Goal: Consume media (video, audio)

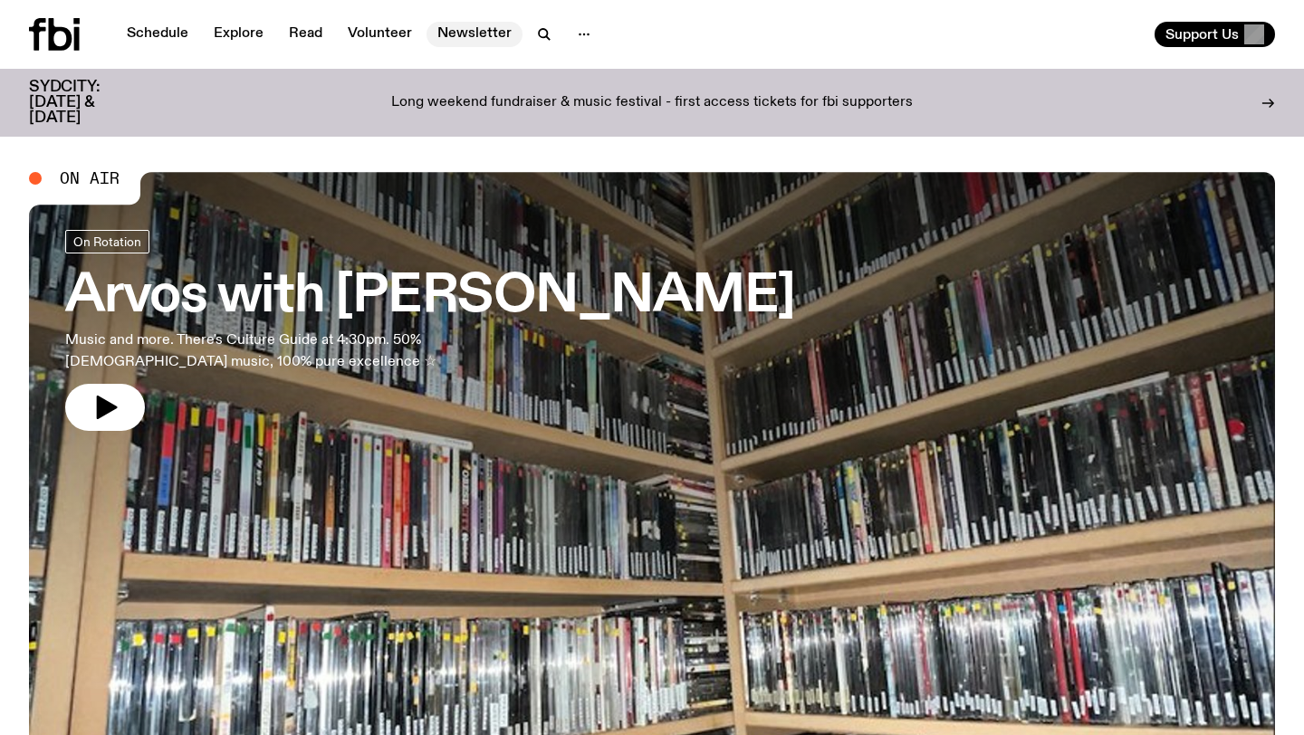
click at [453, 30] on link "Newsletter" at bounding box center [475, 34] width 96 height 25
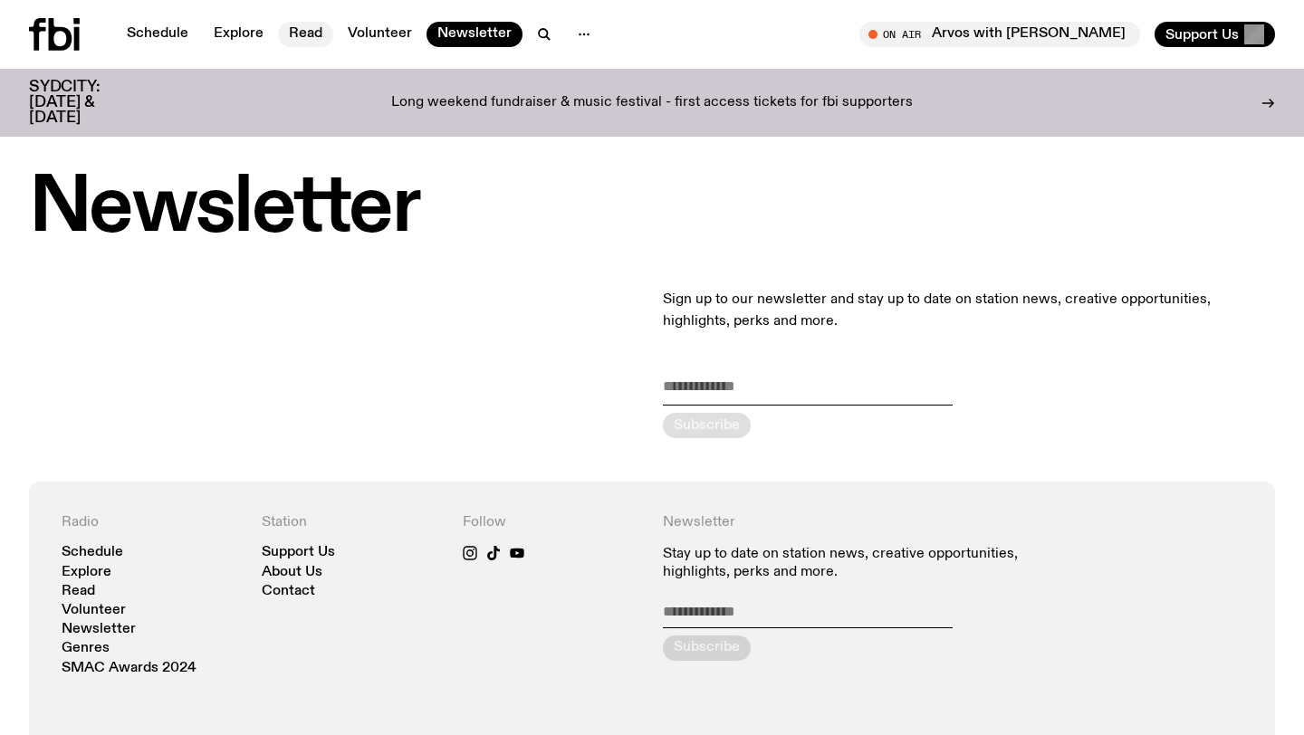
click at [302, 22] on link "Read" at bounding box center [305, 34] width 55 height 25
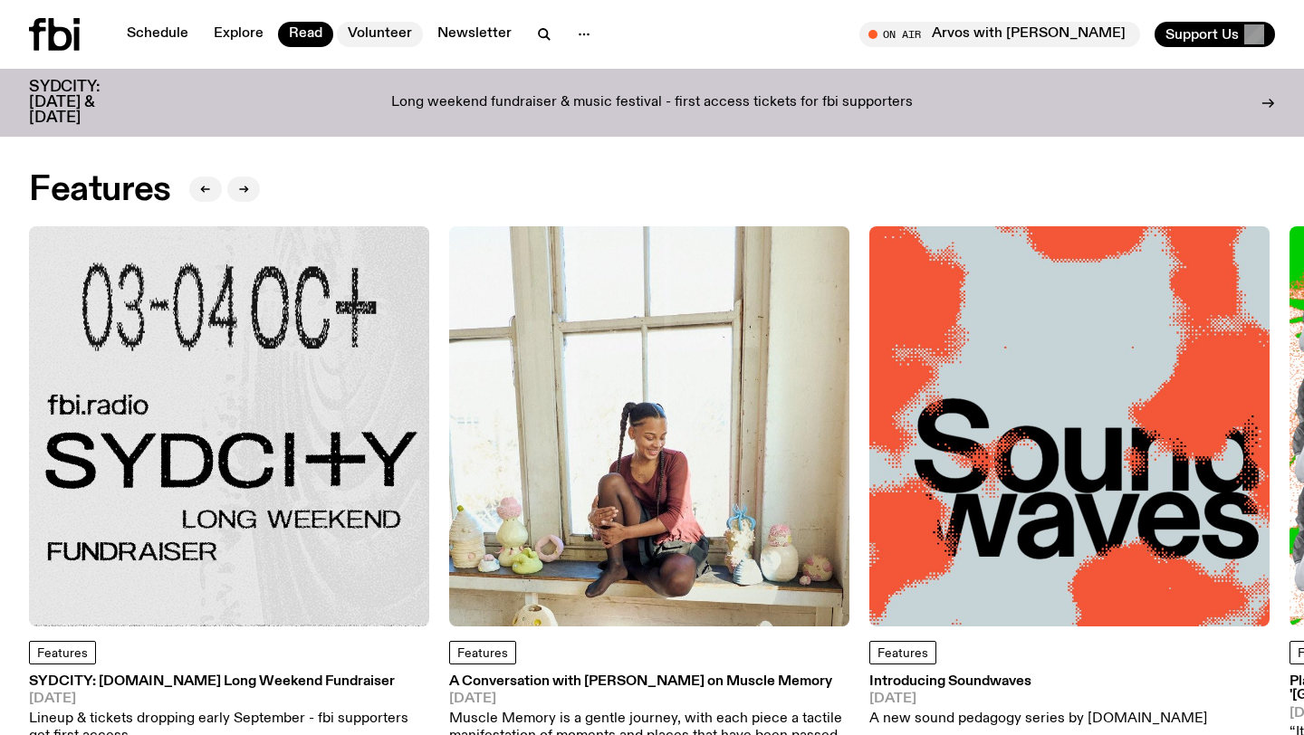
click at [376, 33] on link "Volunteer" at bounding box center [380, 34] width 86 height 25
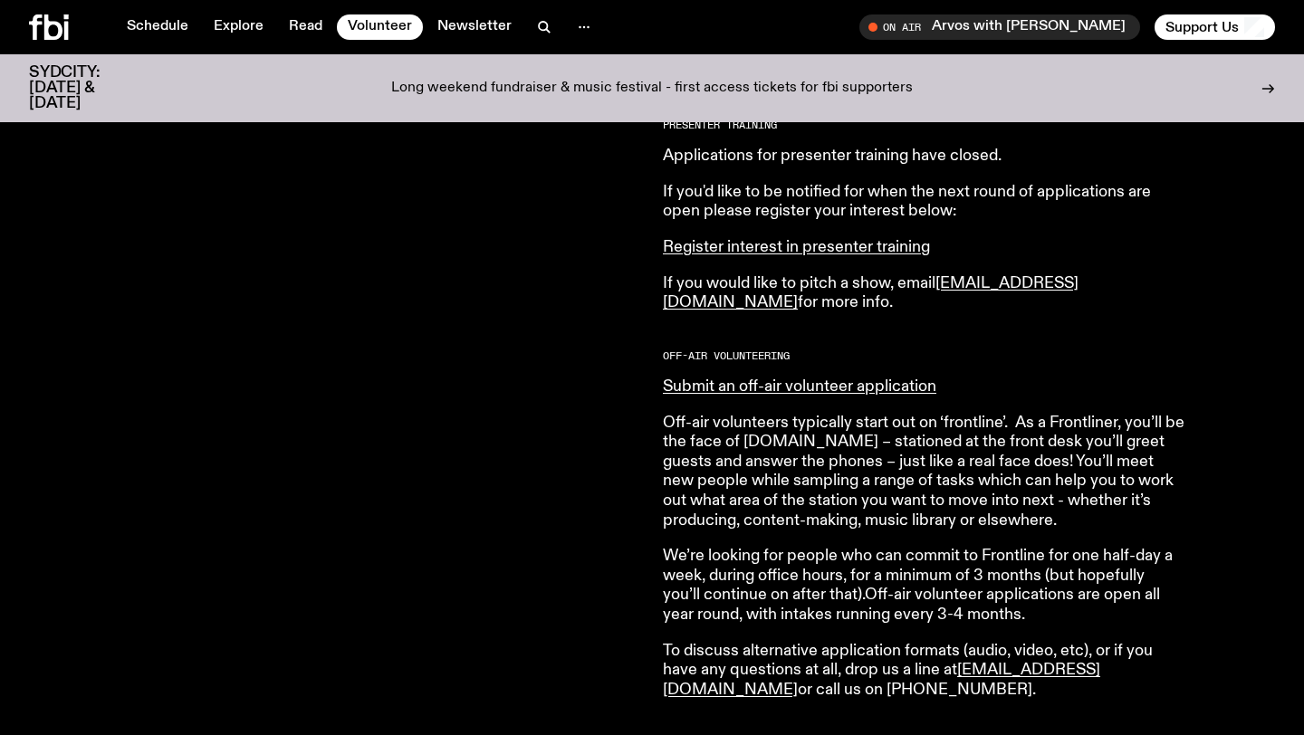
scroll to position [891, 0]
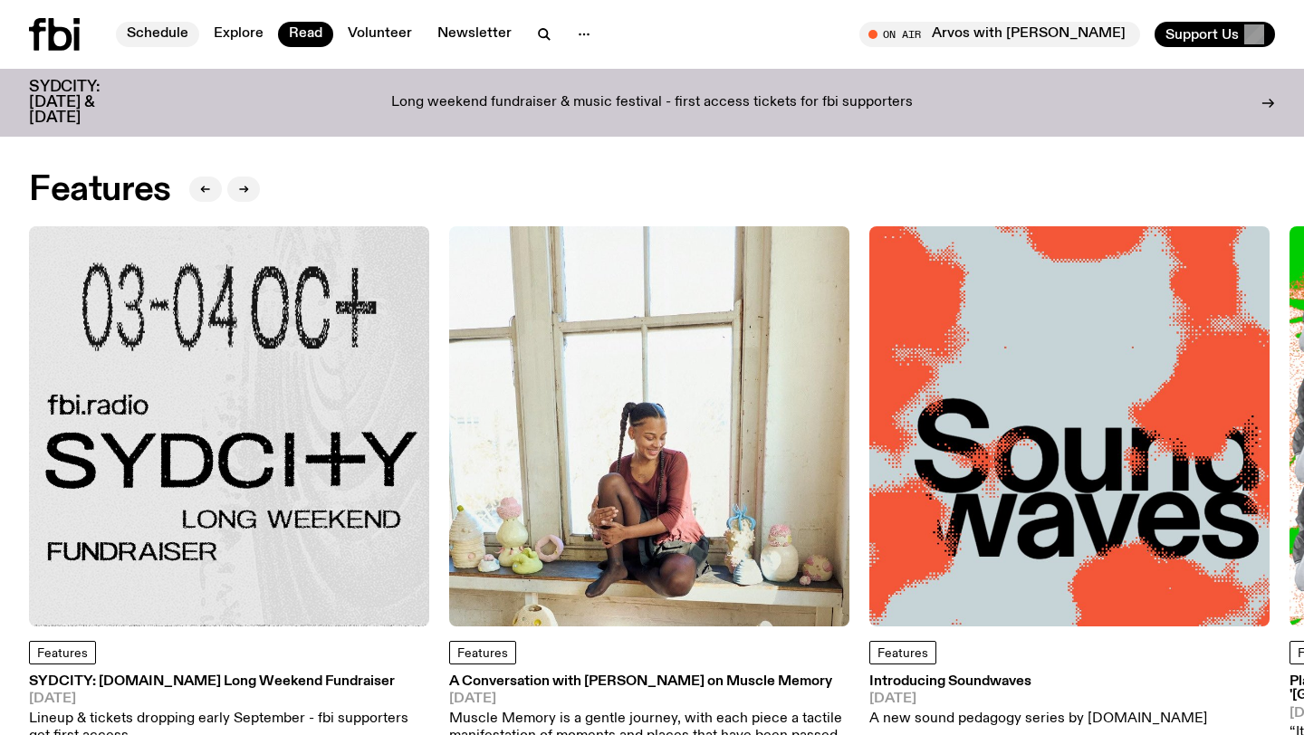
click at [173, 26] on link "Schedule" at bounding box center [157, 34] width 83 height 25
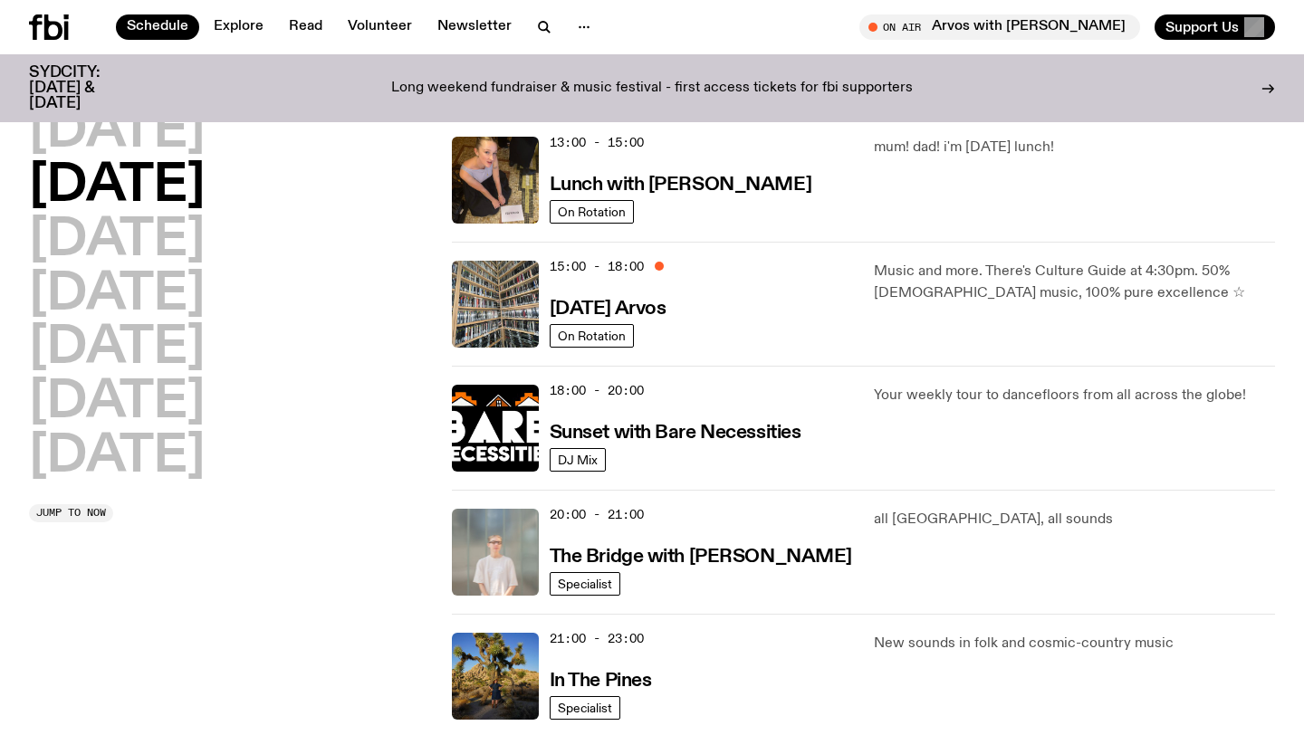
scroll to position [811, 0]
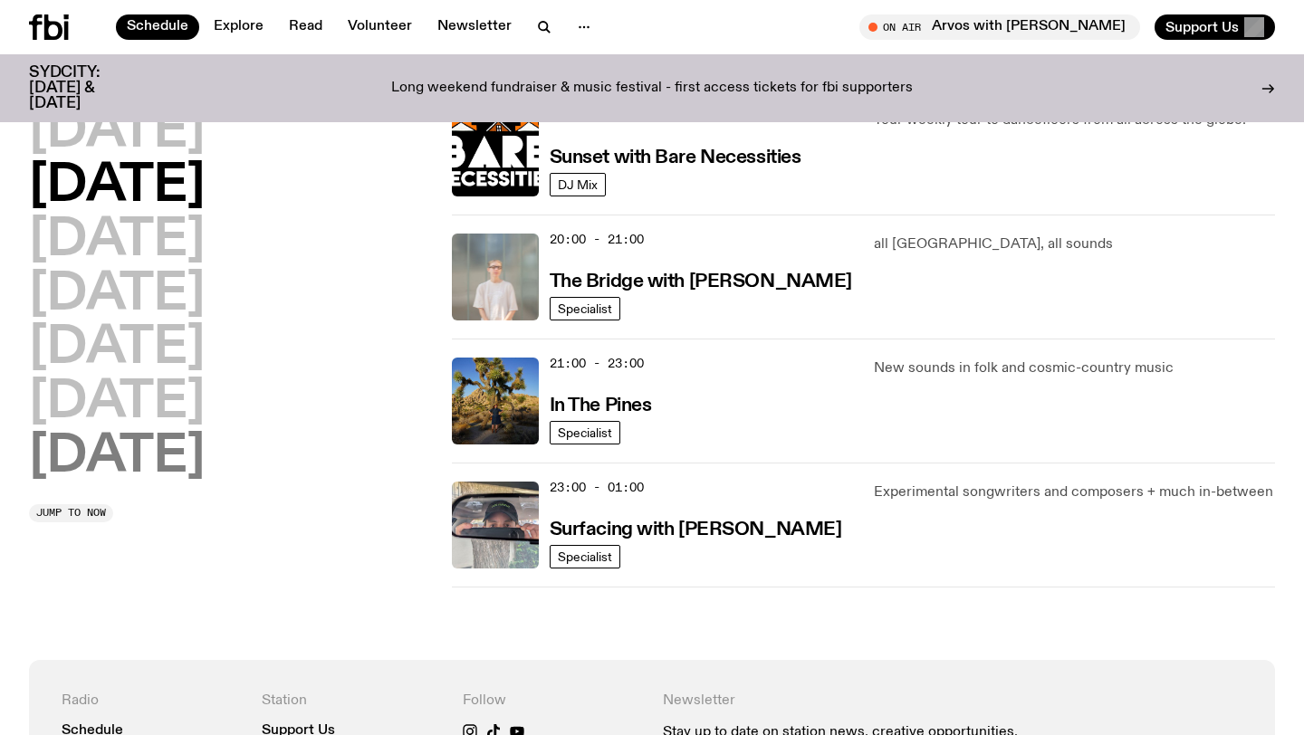
click at [110, 456] on h2 "[DATE]" at bounding box center [117, 457] width 176 height 51
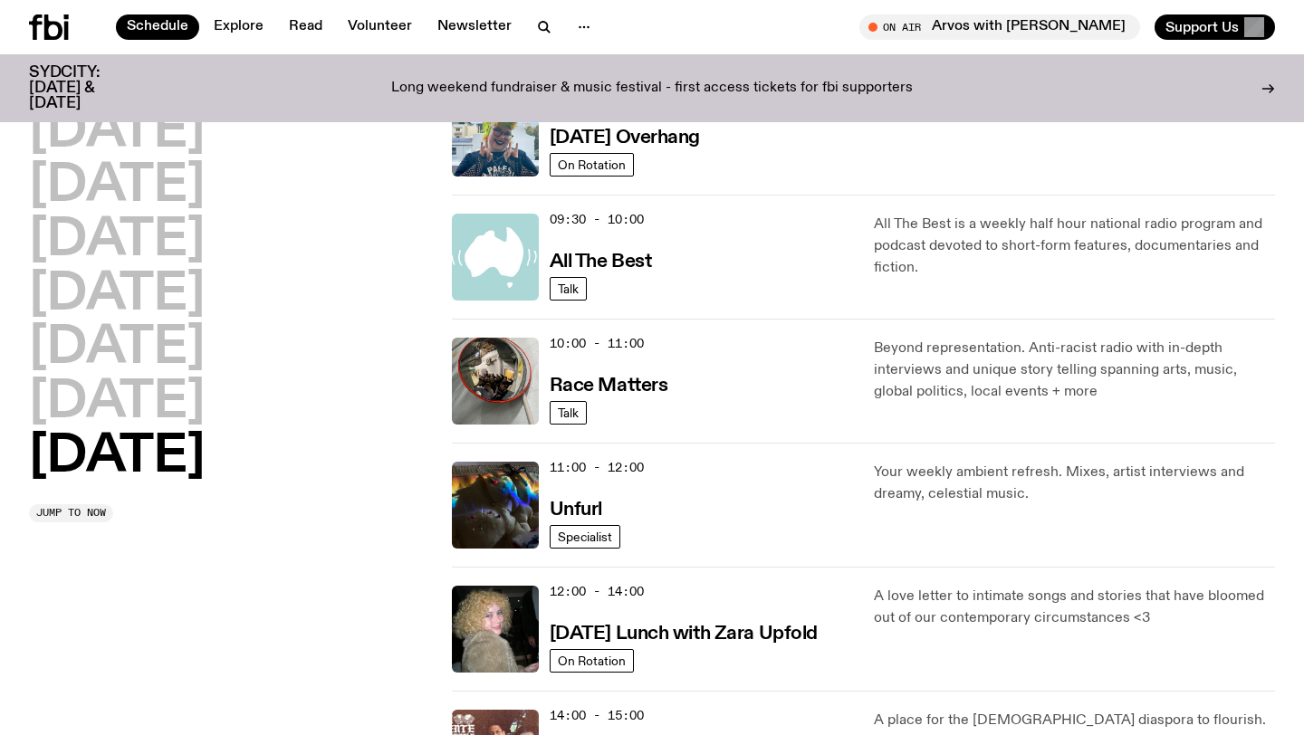
scroll to position [341, 0]
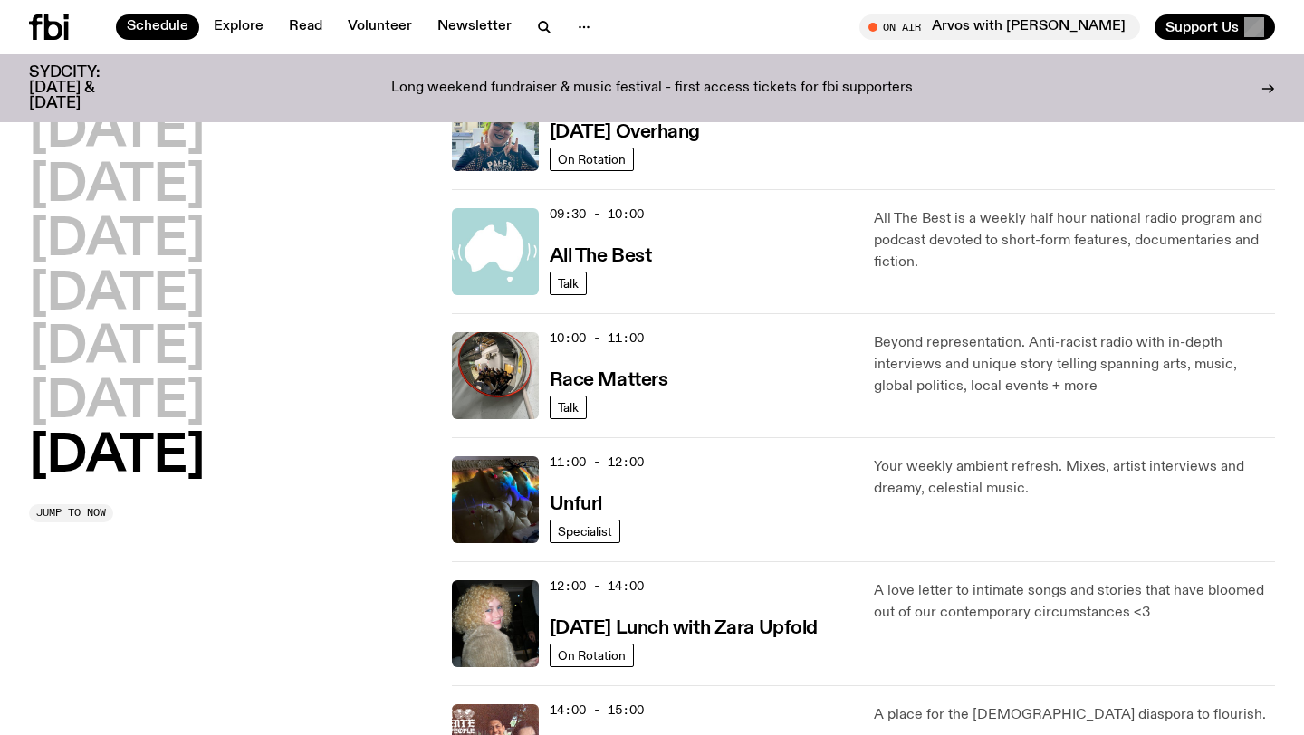
click at [480, 256] on img at bounding box center [495, 251] width 87 height 87
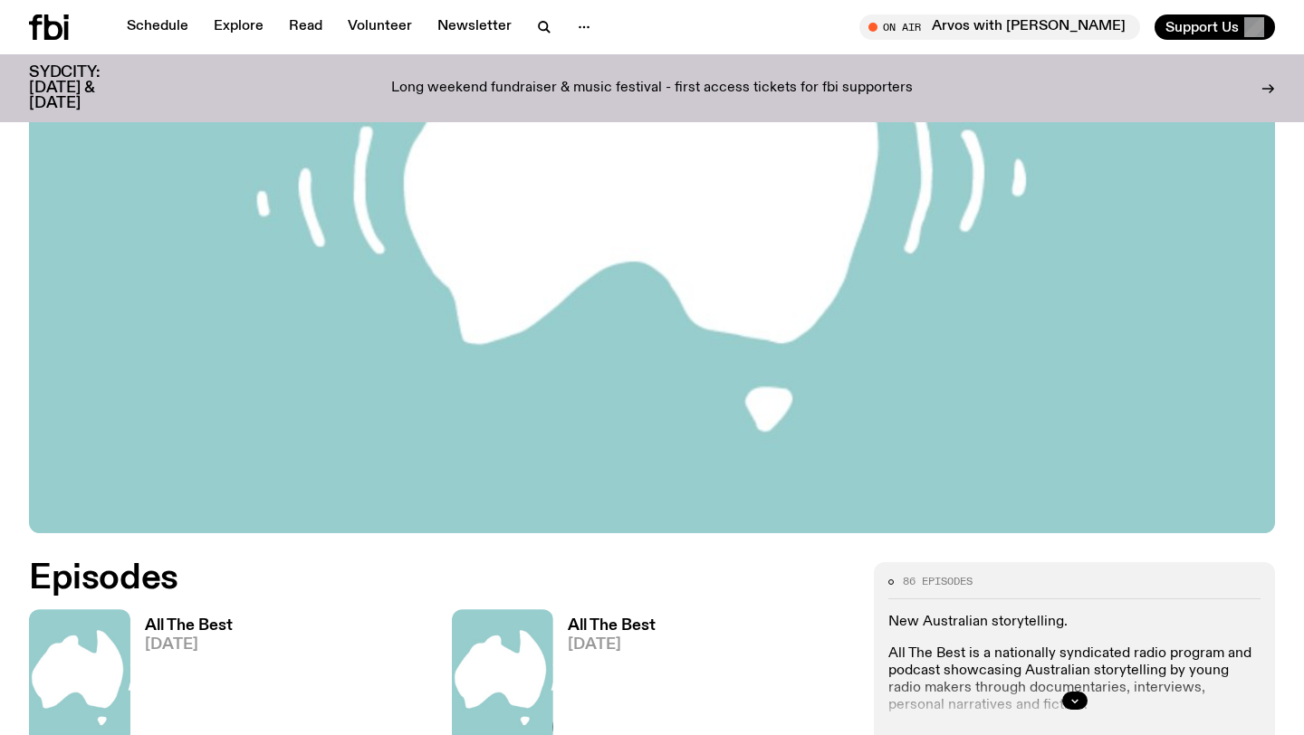
scroll to position [753, 0]
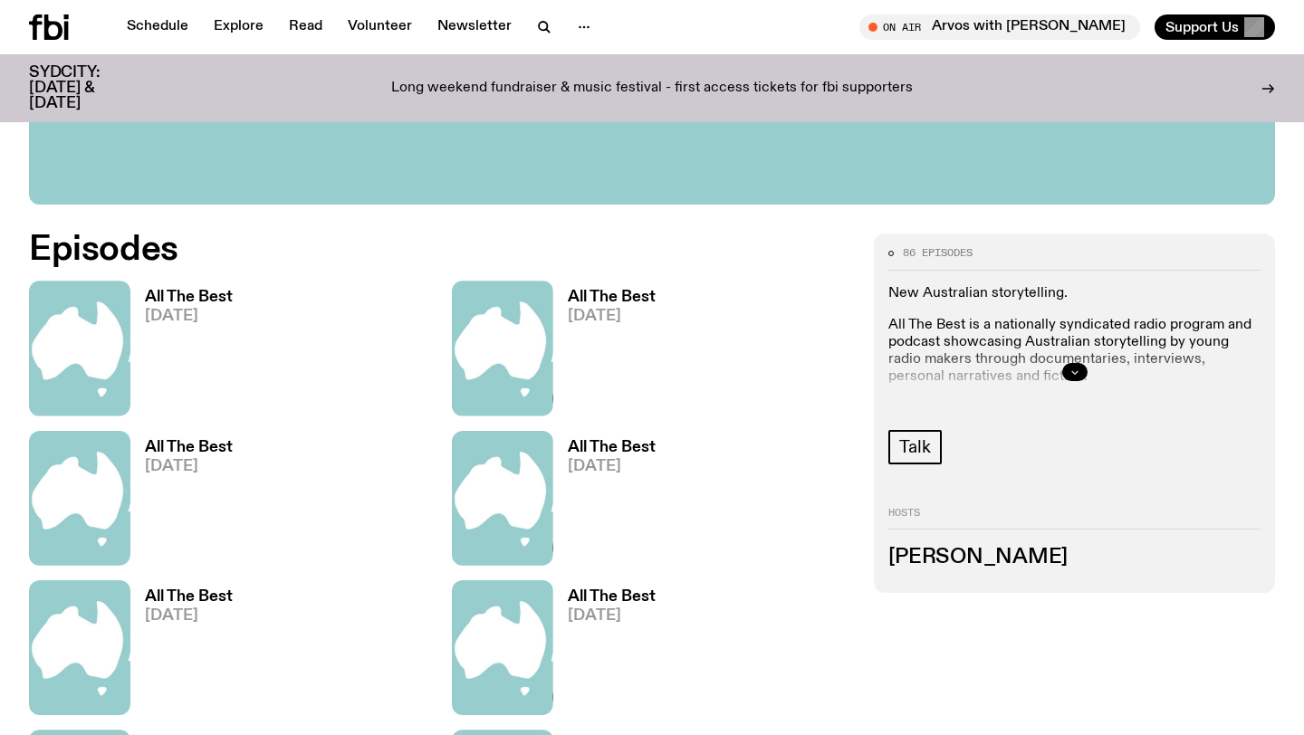
click at [1073, 378] on button "button" at bounding box center [1074, 372] width 25 height 18
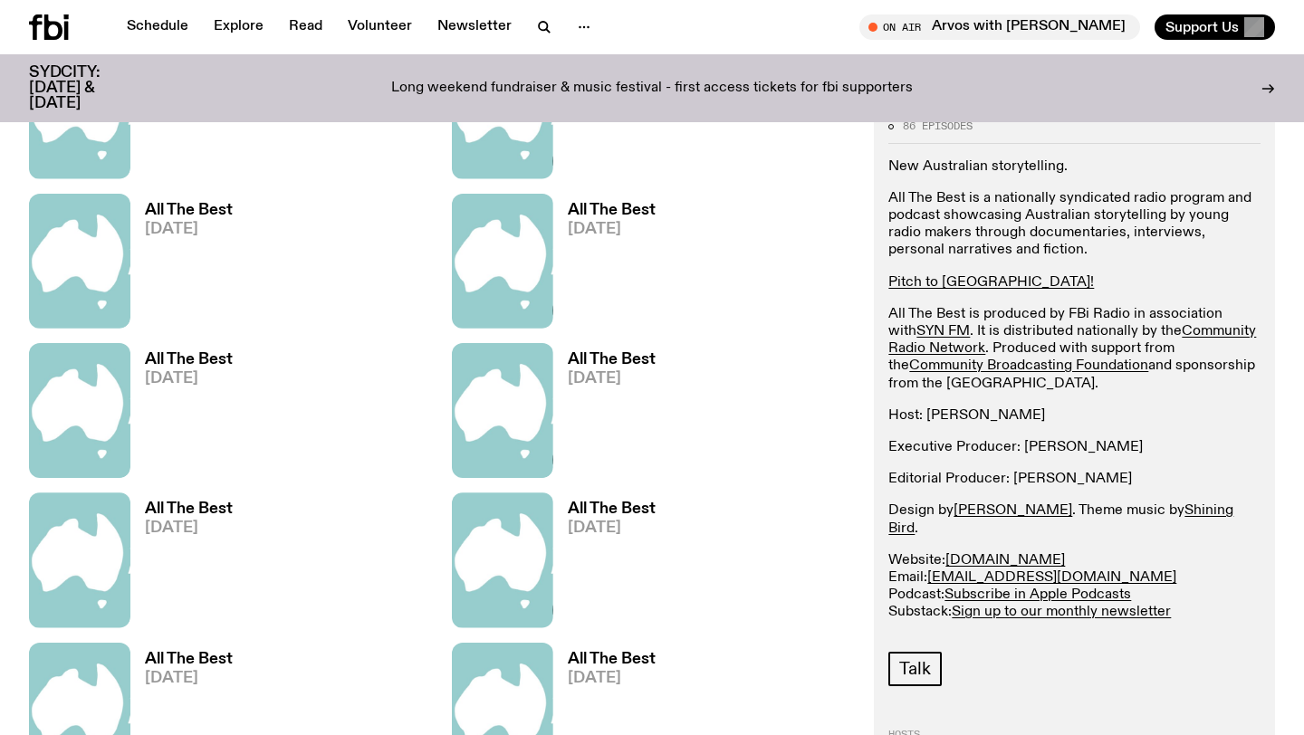
scroll to position [992, 0]
click at [535, 263] on img at bounding box center [502, 260] width 101 height 135
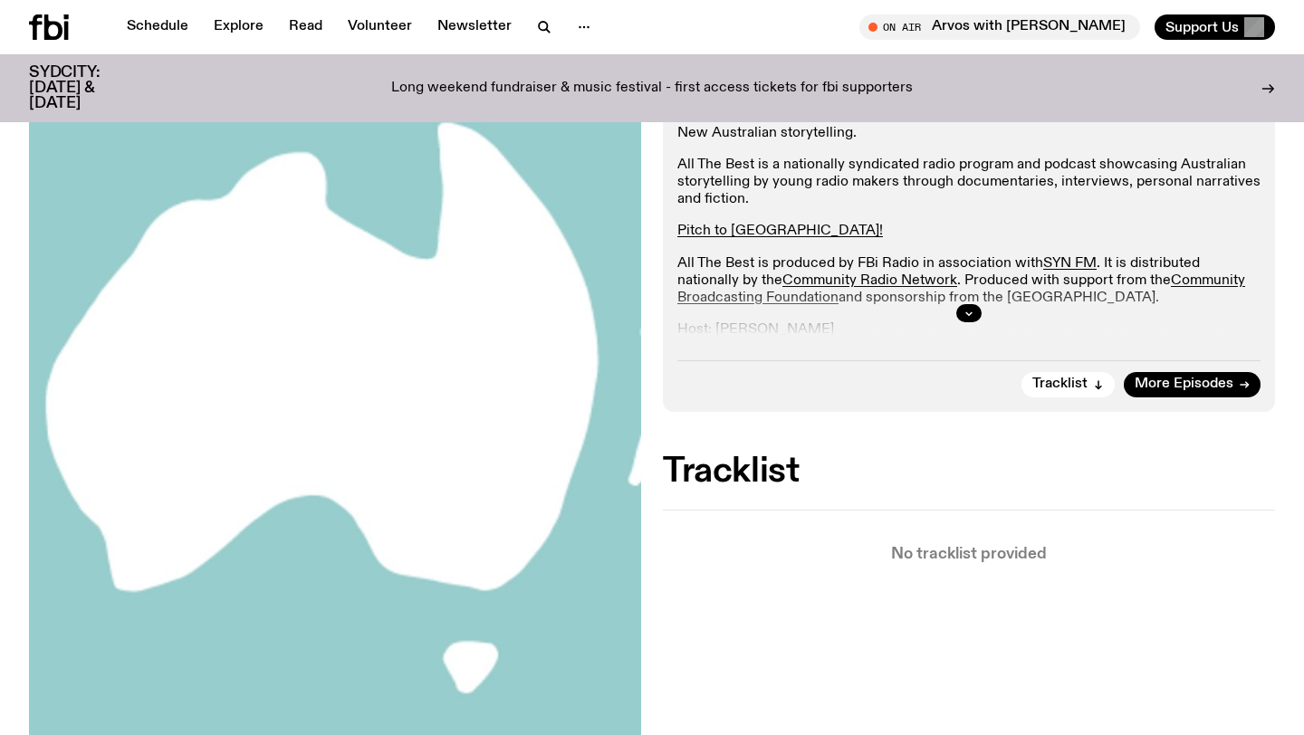
scroll to position [367, 0]
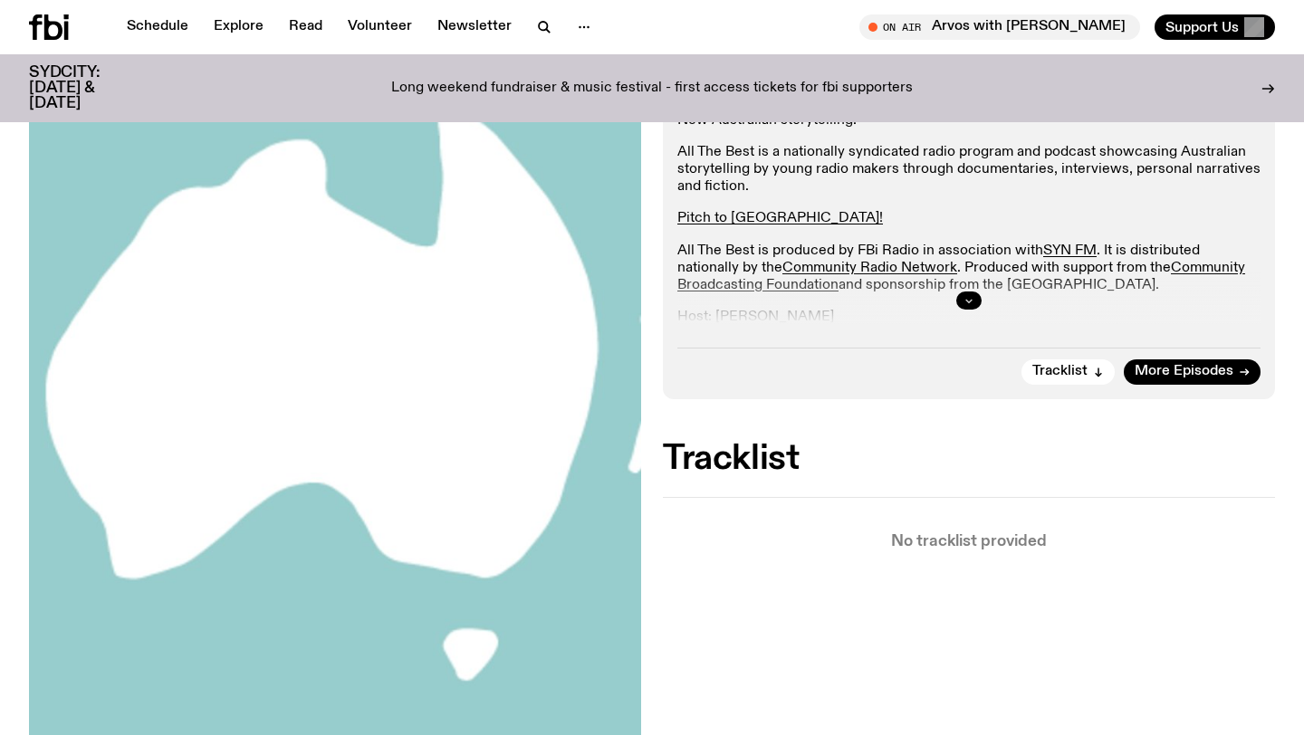
click at [965, 295] on icon "button" at bounding box center [969, 300] width 11 height 11
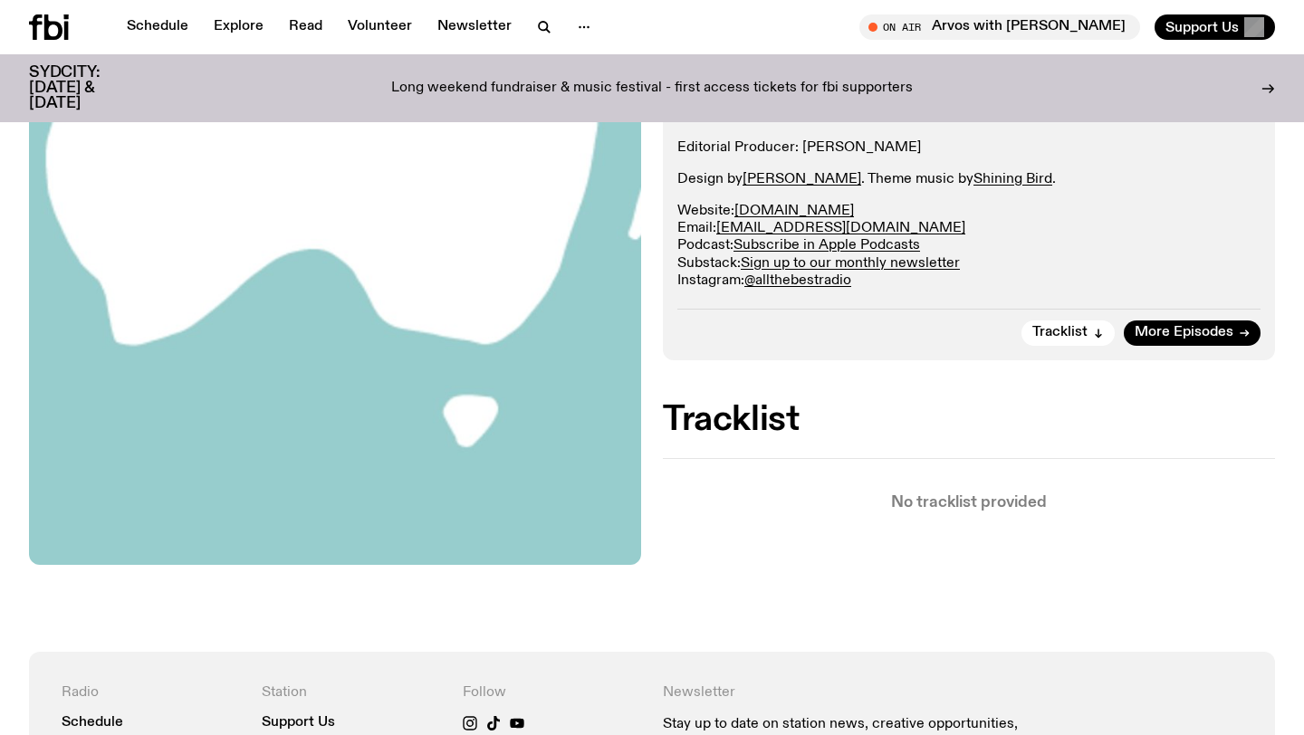
scroll to position [0, 0]
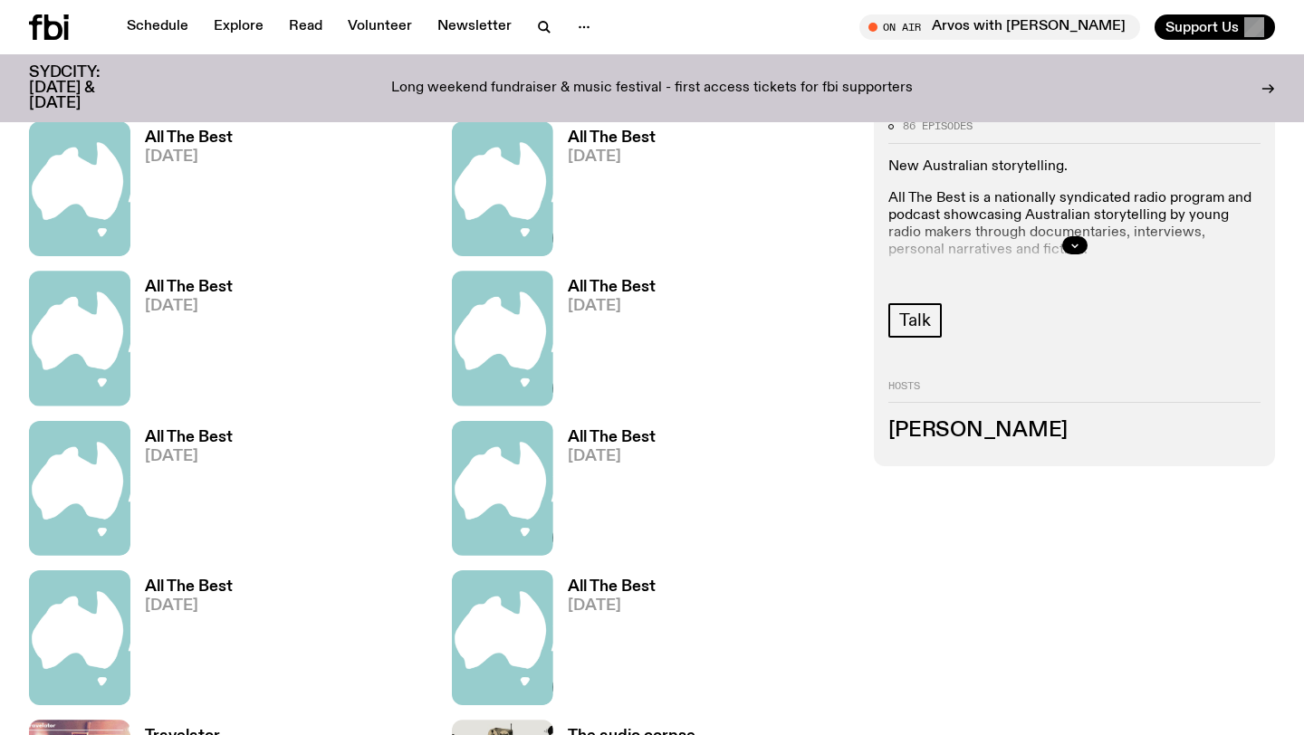
scroll to position [1252, 0]
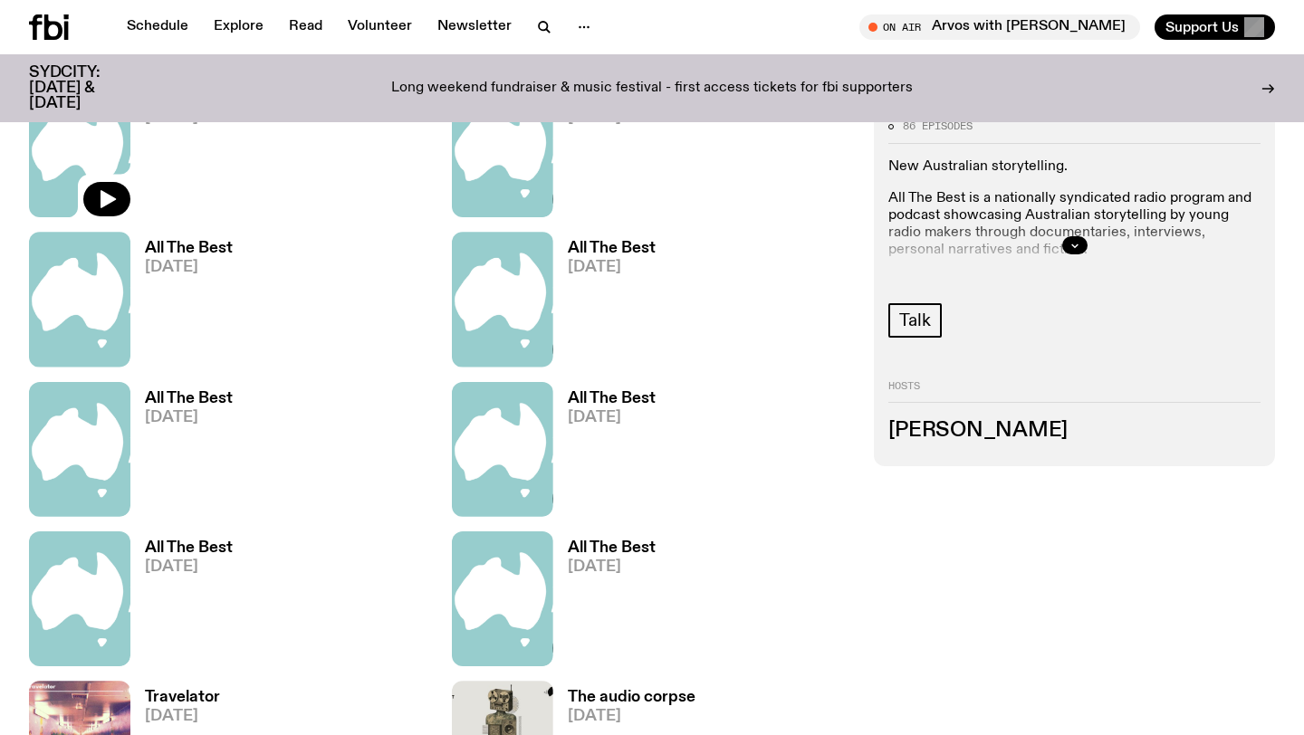
click at [85, 194] on div at bounding box center [79, 149] width 101 height 135
click at [92, 196] on button "button" at bounding box center [106, 199] width 47 height 34
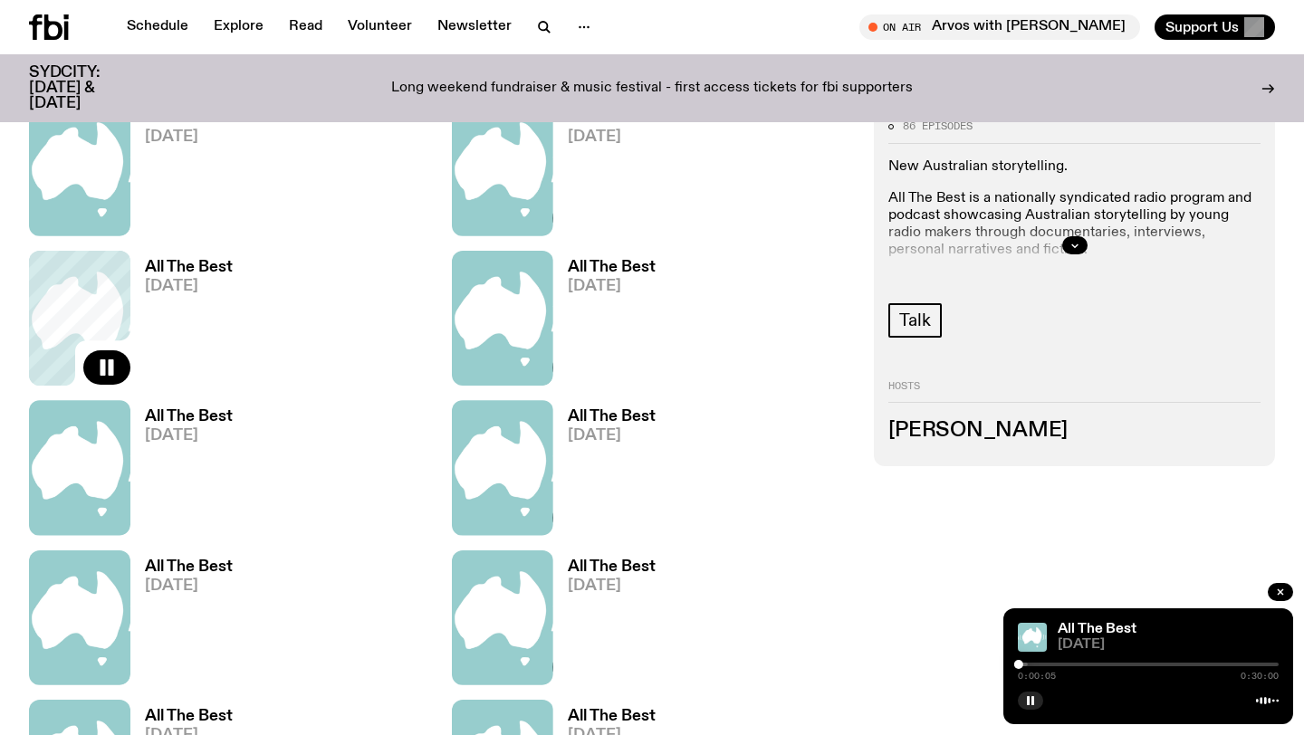
scroll to position [1080, 0]
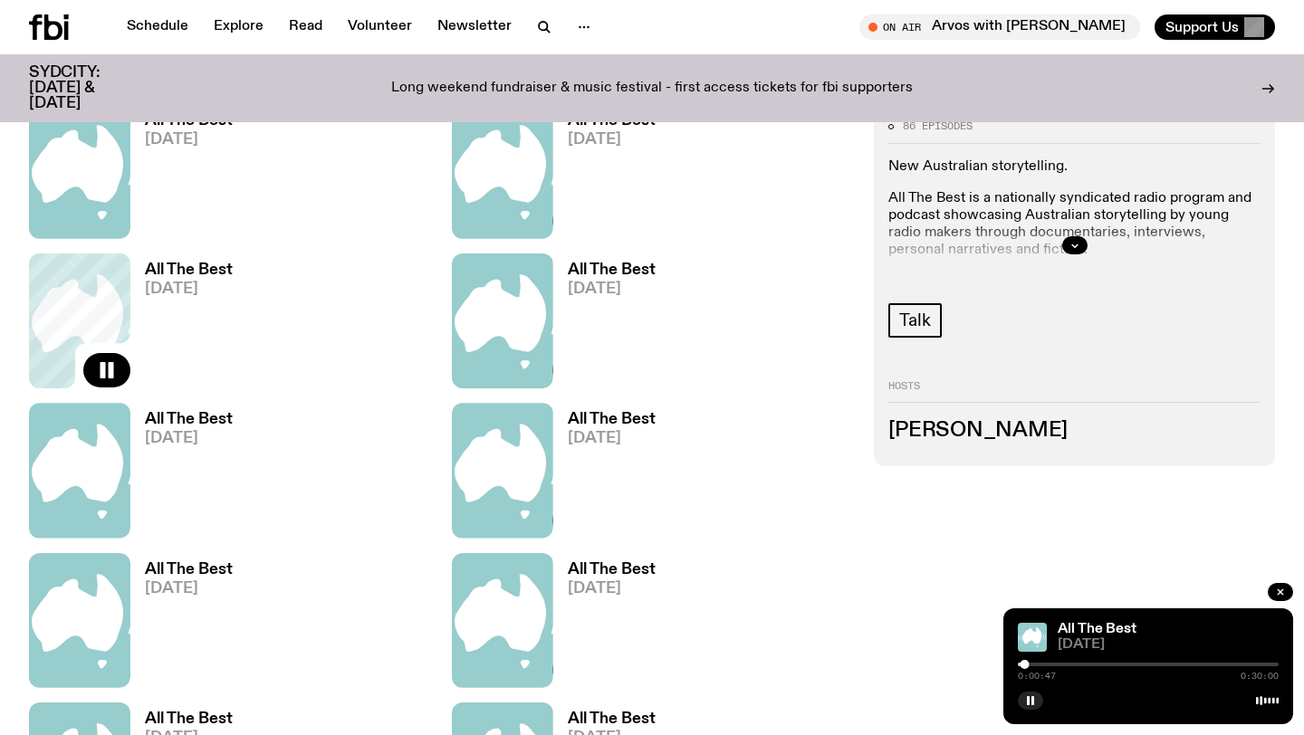
click at [1038, 667] on div "0:00:47 0:30:00" at bounding box center [1148, 670] width 261 height 22
click at [1034, 662] on div at bounding box center [1032, 664] width 9 height 9
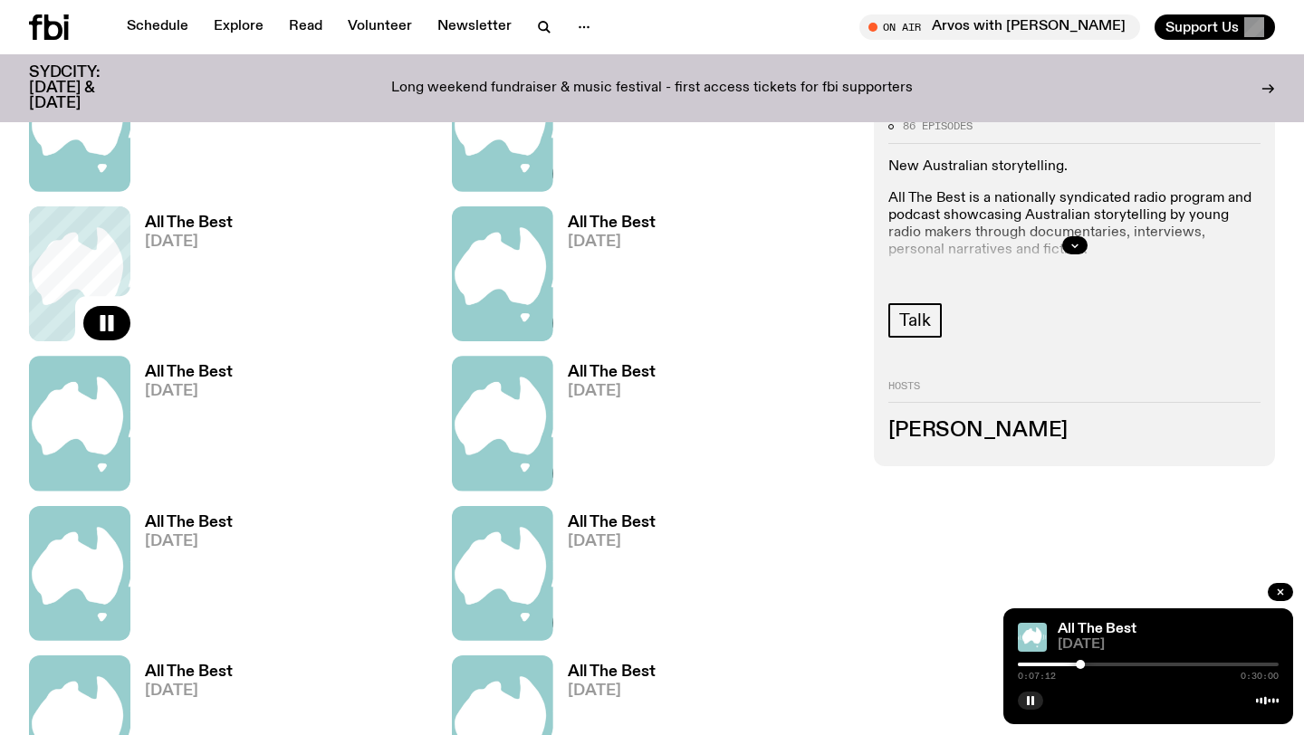
scroll to position [1129, 0]
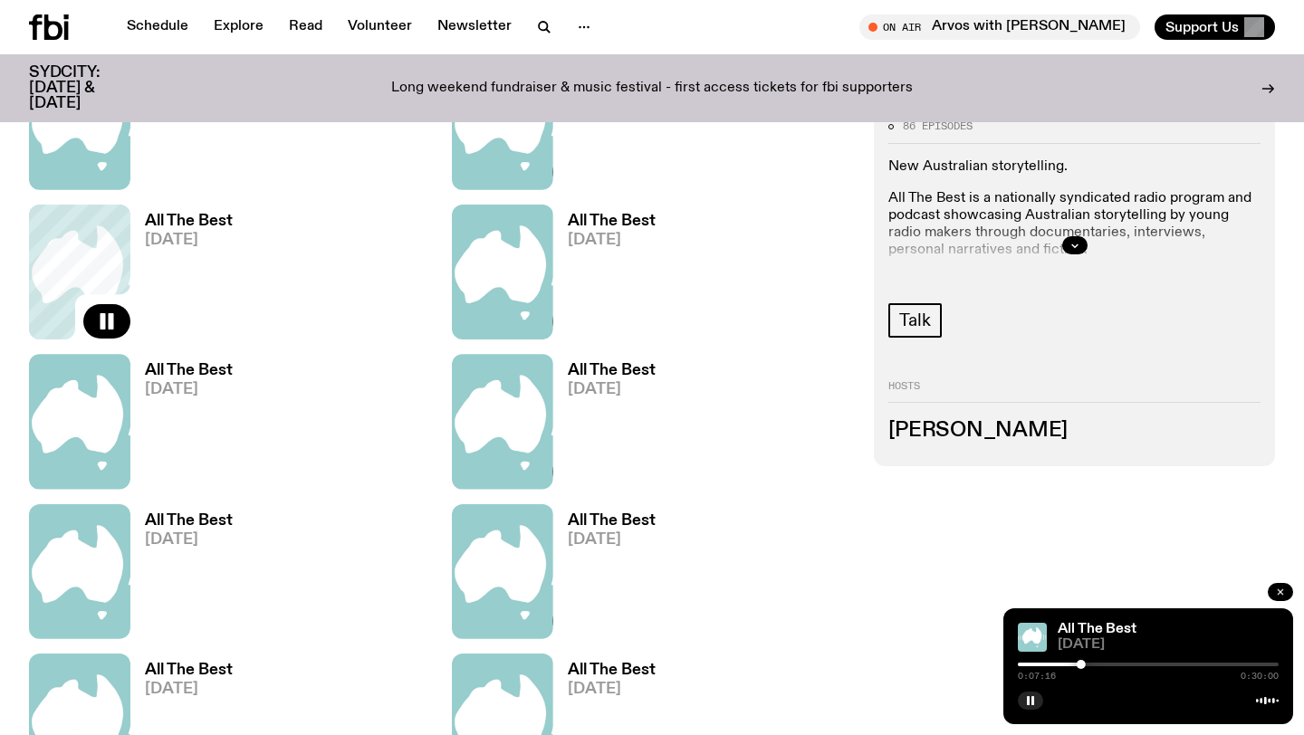
click at [1276, 589] on icon "button" at bounding box center [1280, 592] width 11 height 11
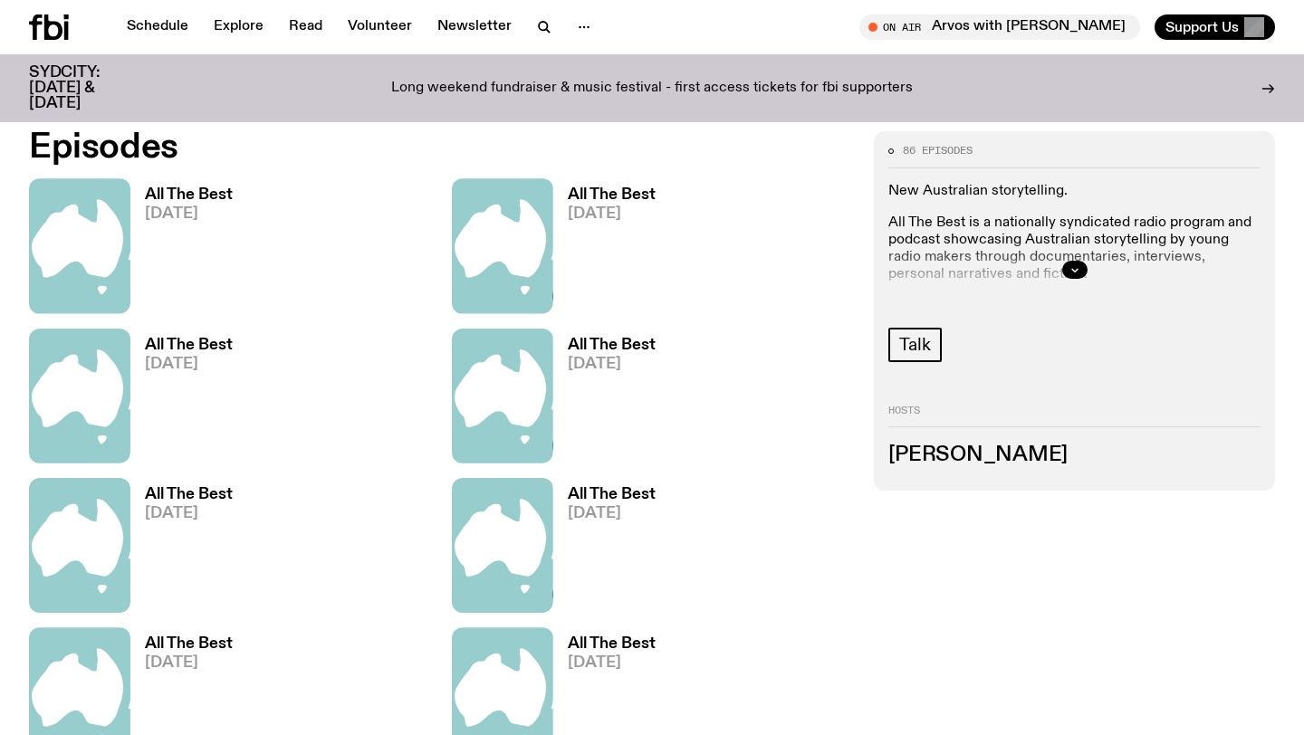
scroll to position [841, 0]
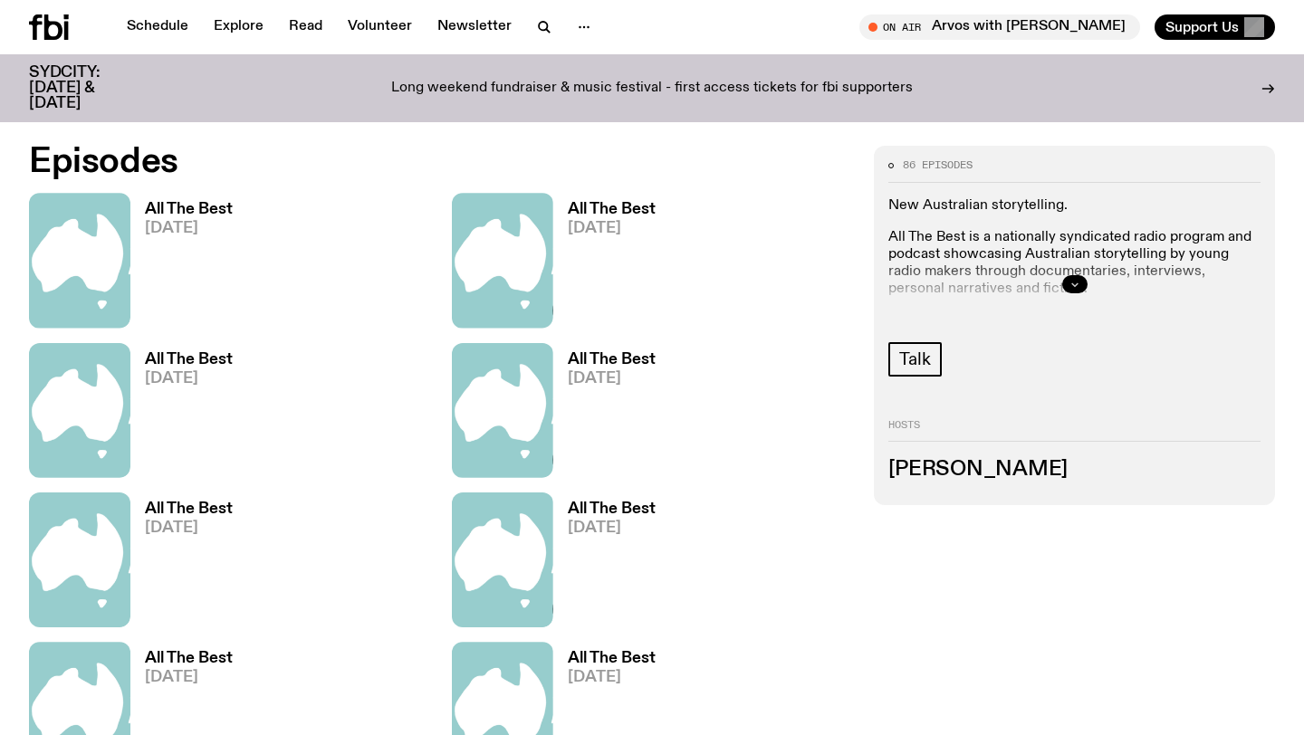
click at [1080, 284] on button "button" at bounding box center [1074, 284] width 25 height 18
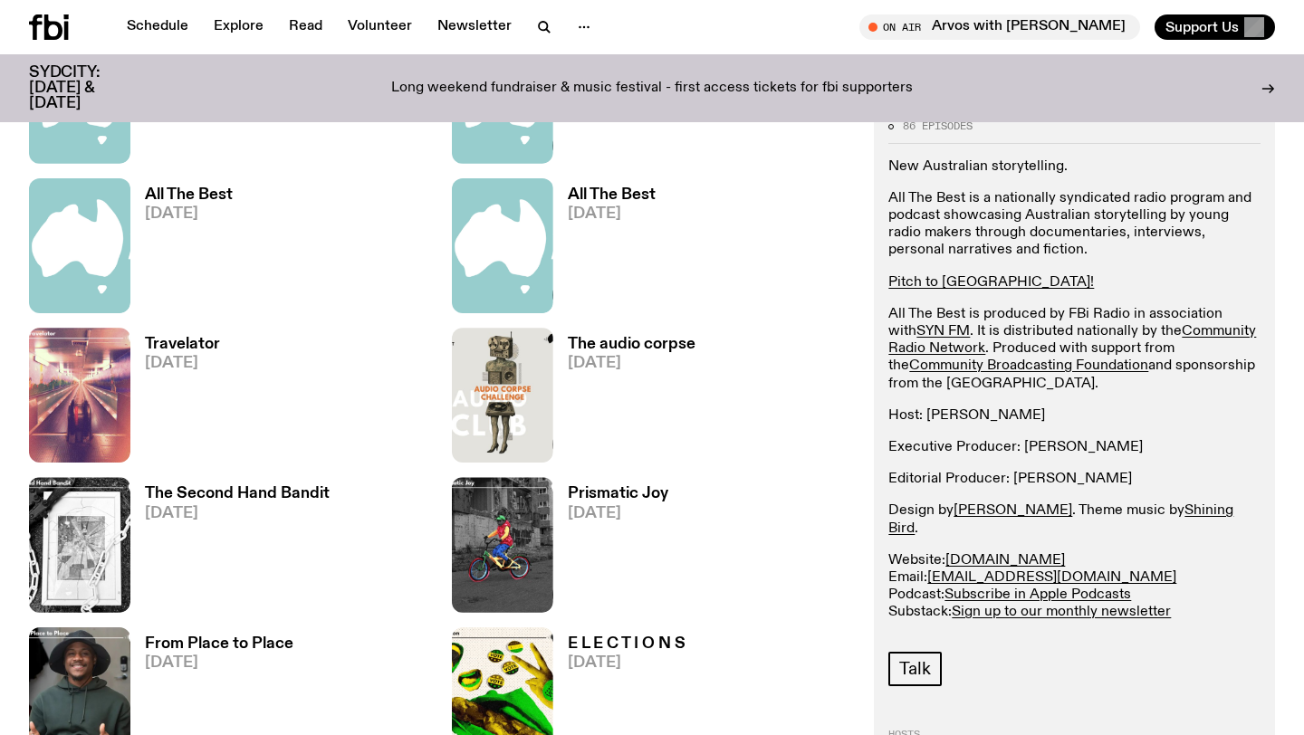
scroll to position [1607, 0]
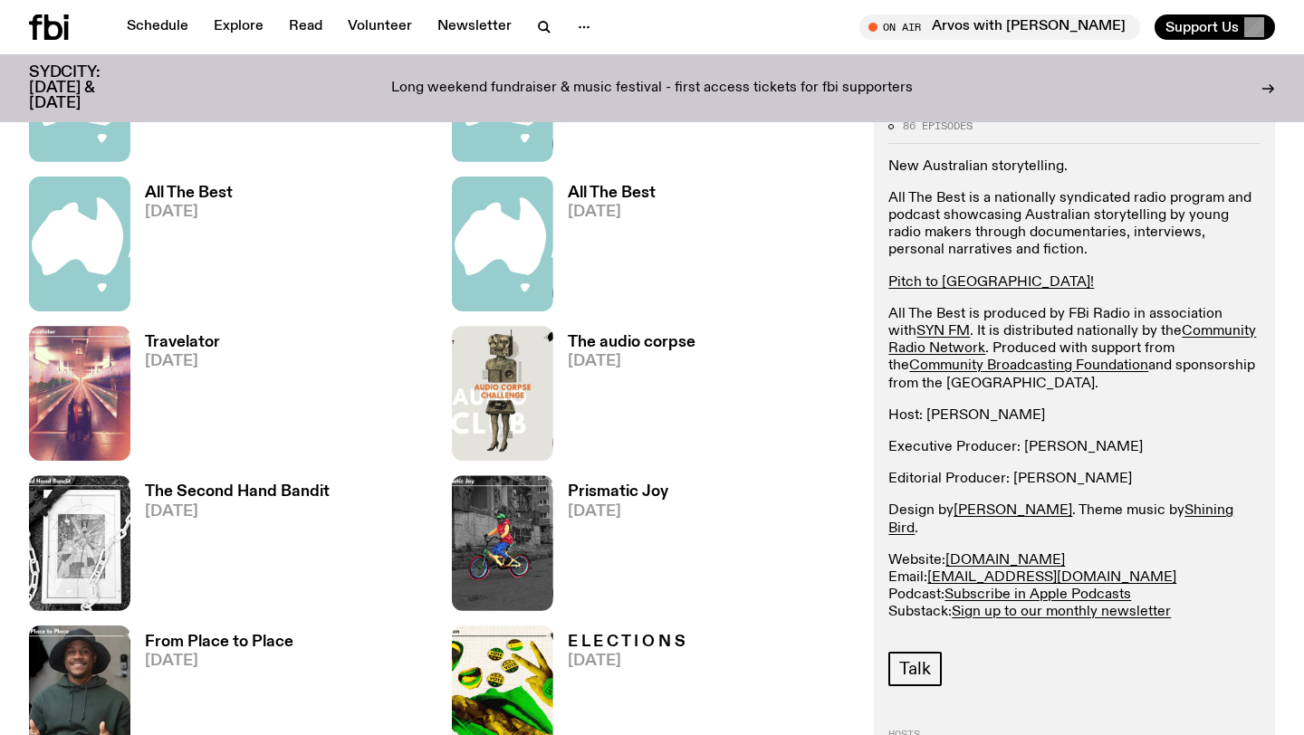
click at [663, 335] on h3 "The audio corpse" at bounding box center [632, 342] width 128 height 15
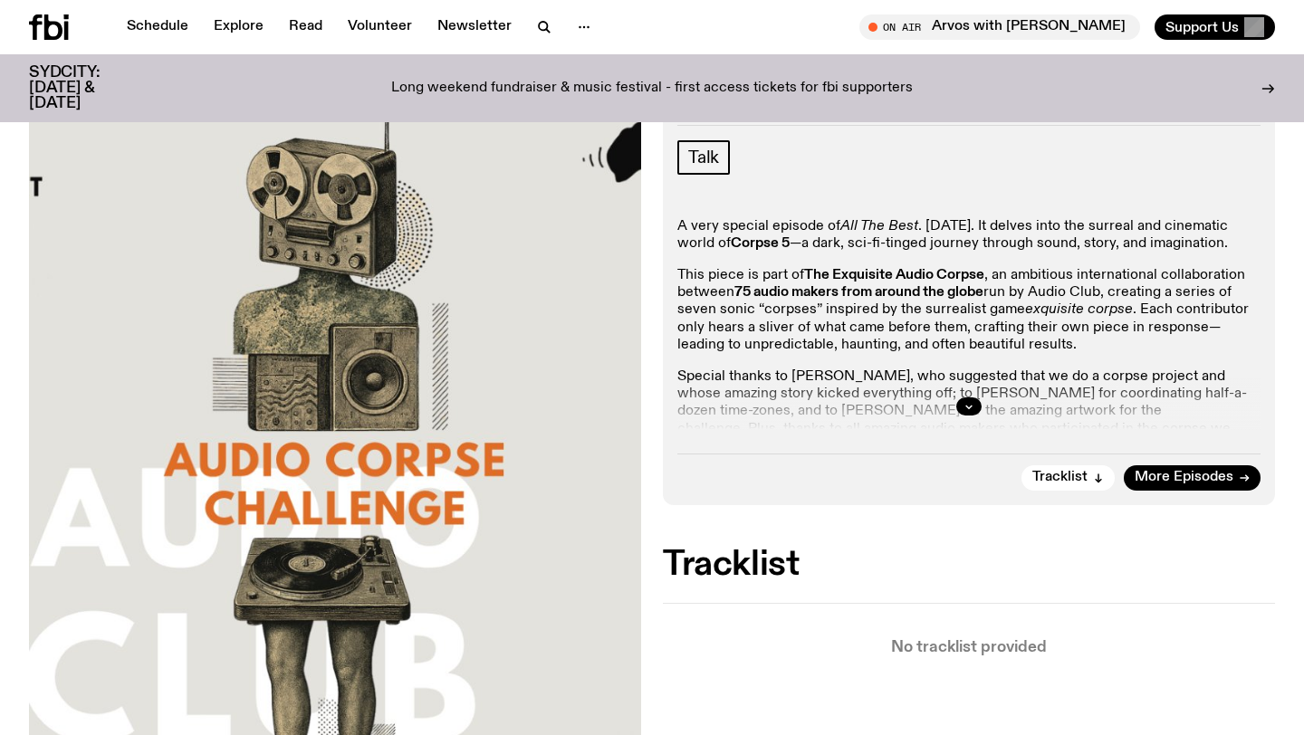
scroll to position [261, 0]
click at [967, 409] on icon "button" at bounding box center [969, 406] width 11 height 11
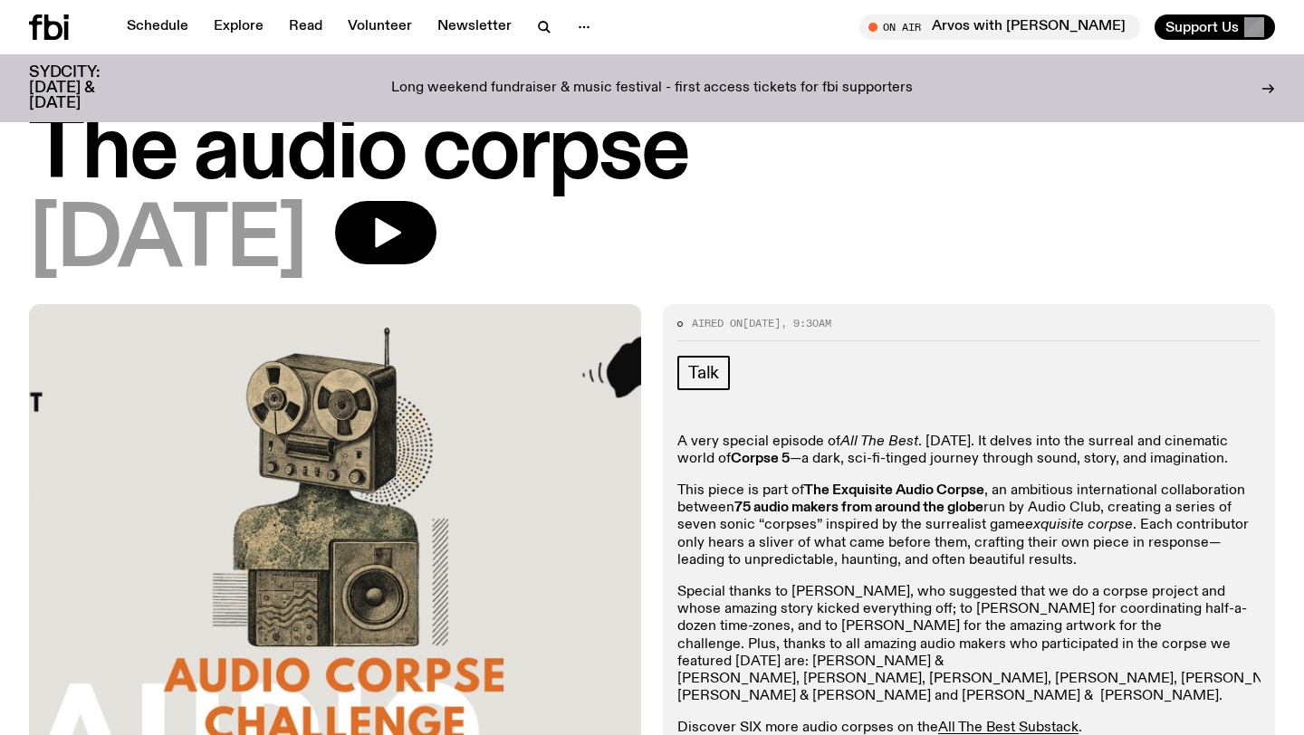
scroll to position [0, 0]
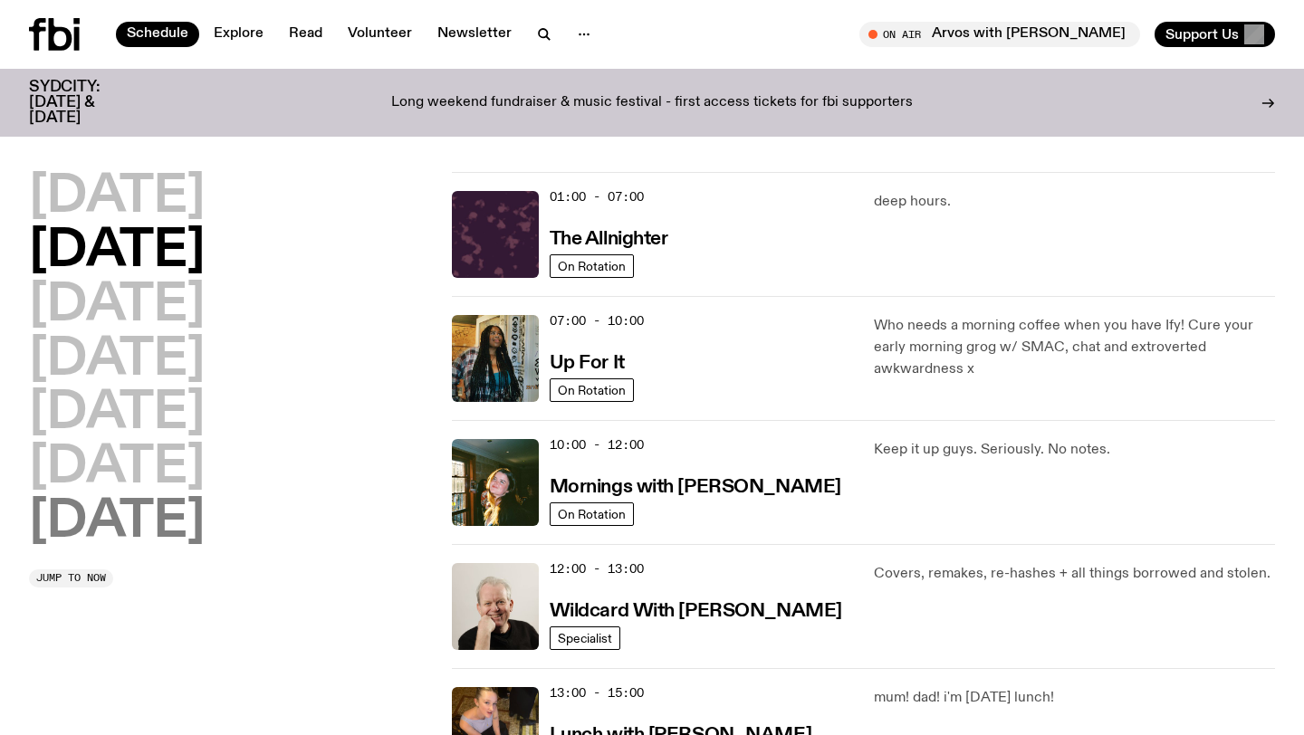
click at [168, 548] on h2 "[DATE]" at bounding box center [117, 522] width 176 height 51
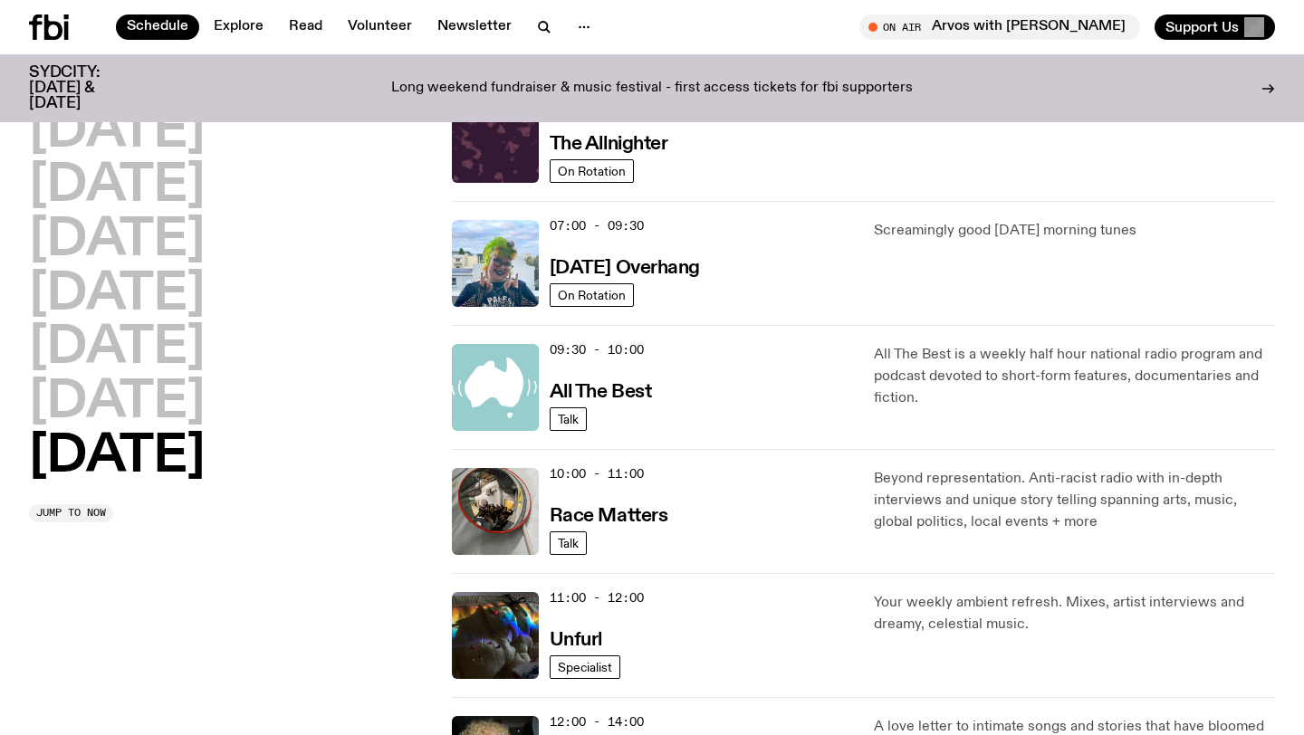
scroll to position [207, 0]
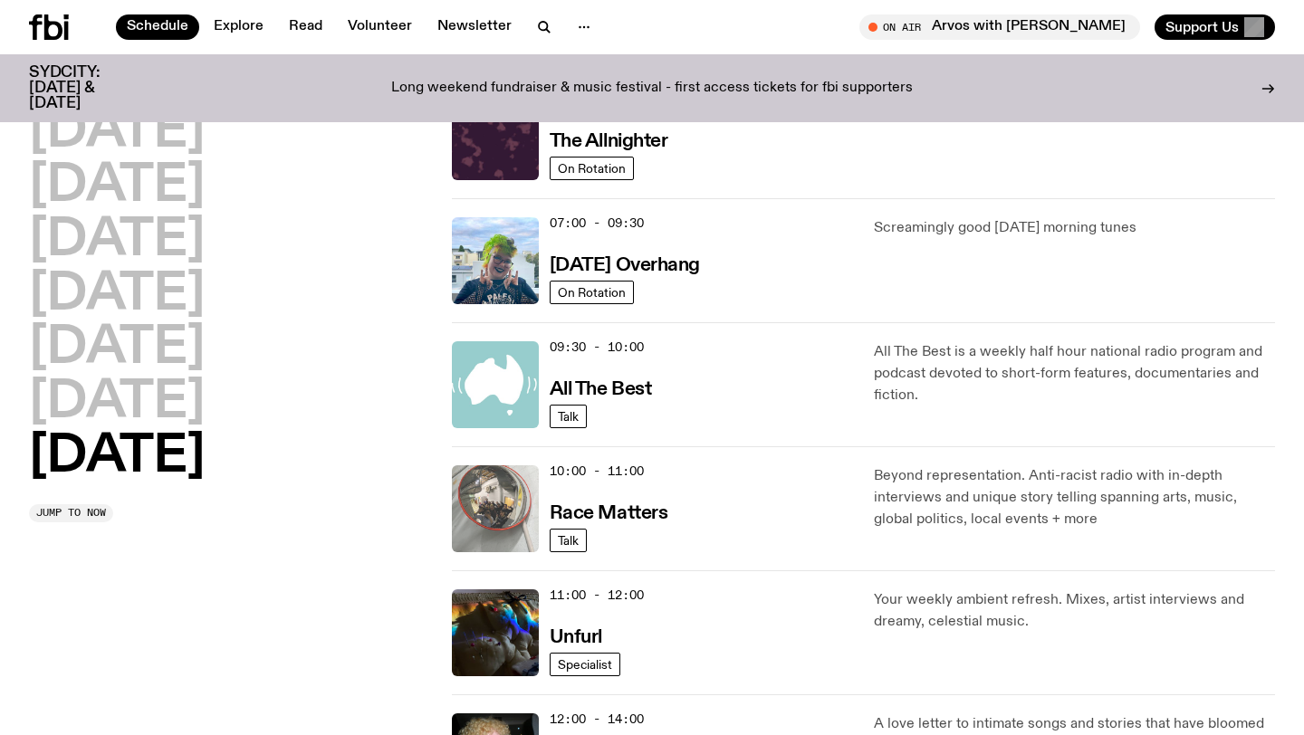
click at [515, 509] on img at bounding box center [495, 508] width 87 height 87
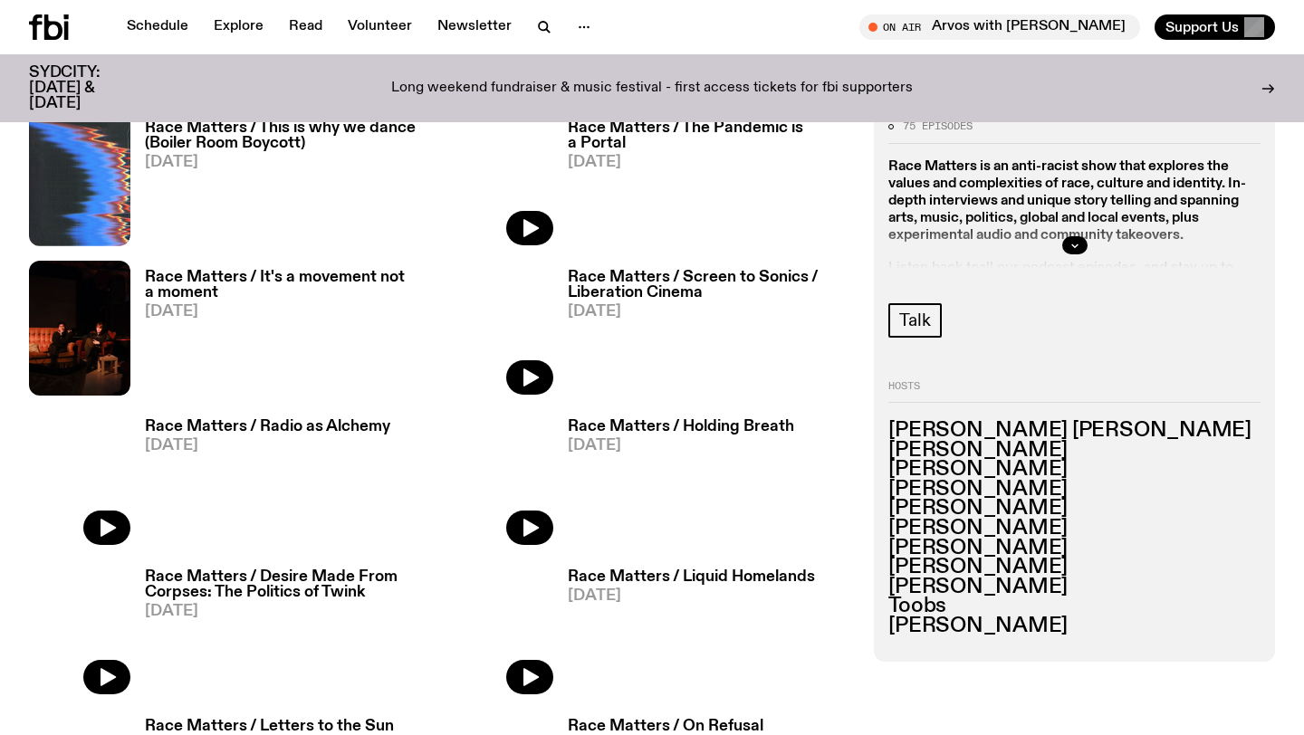
scroll to position [984, 0]
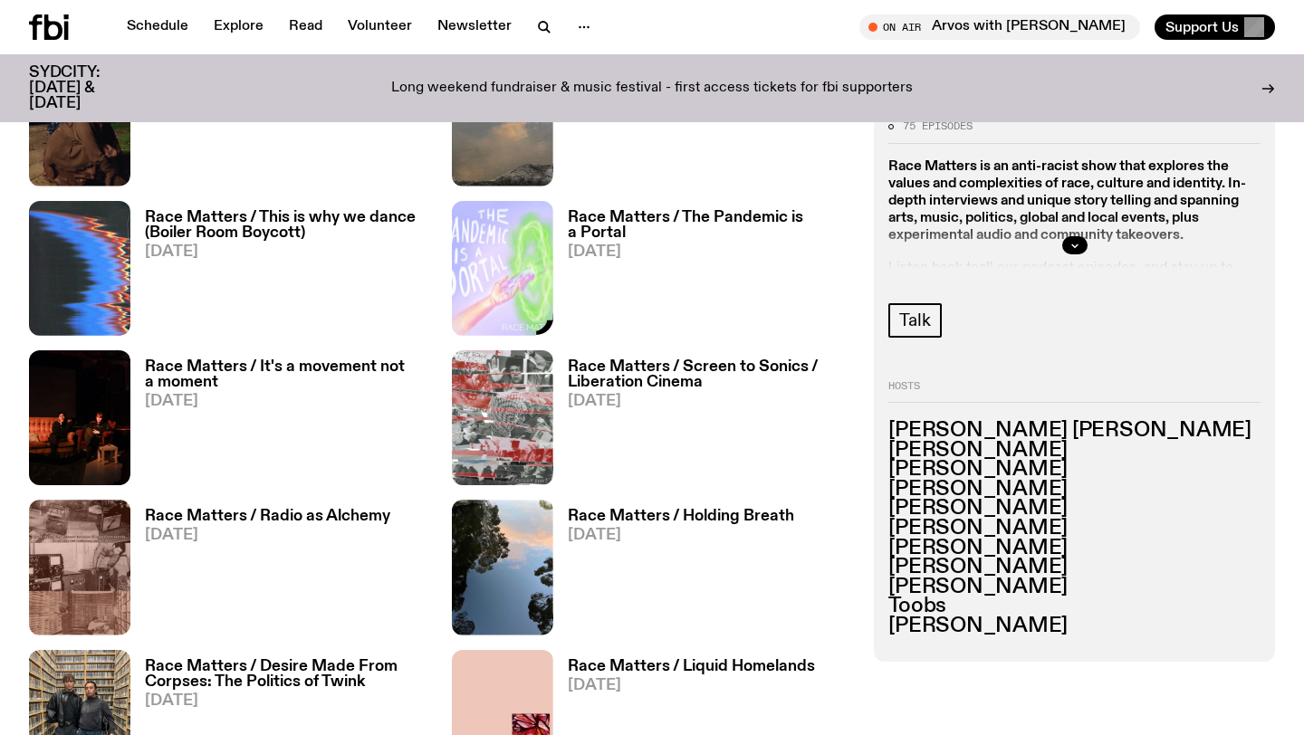
click at [497, 293] on img at bounding box center [502, 268] width 101 height 135
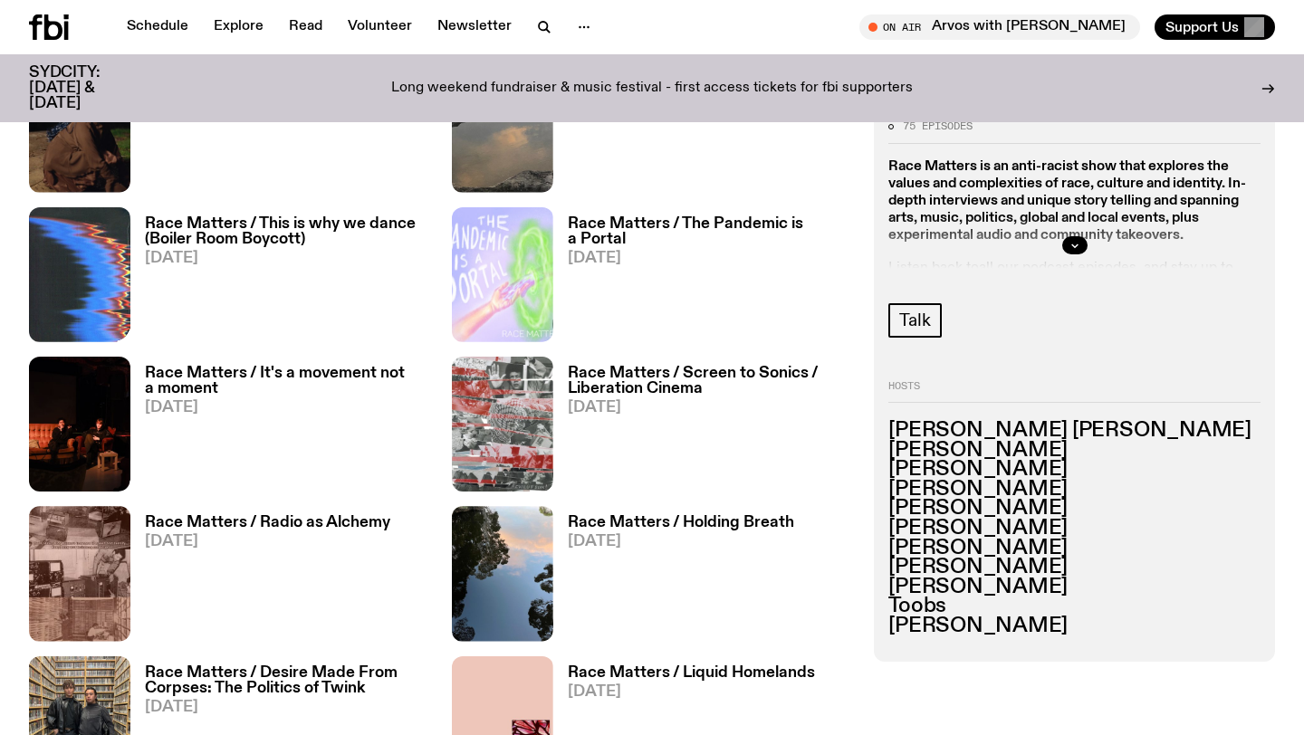
scroll to position [944, 0]
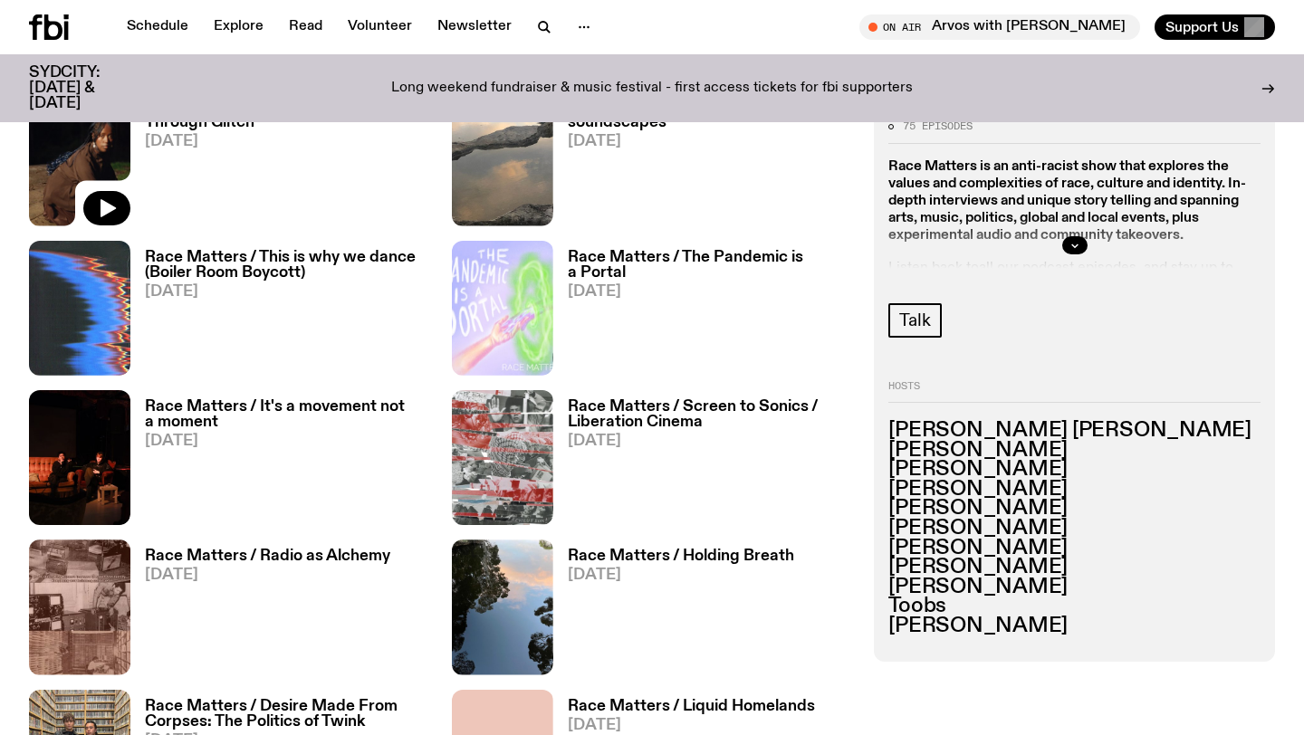
click at [64, 179] on img at bounding box center [79, 158] width 101 height 135
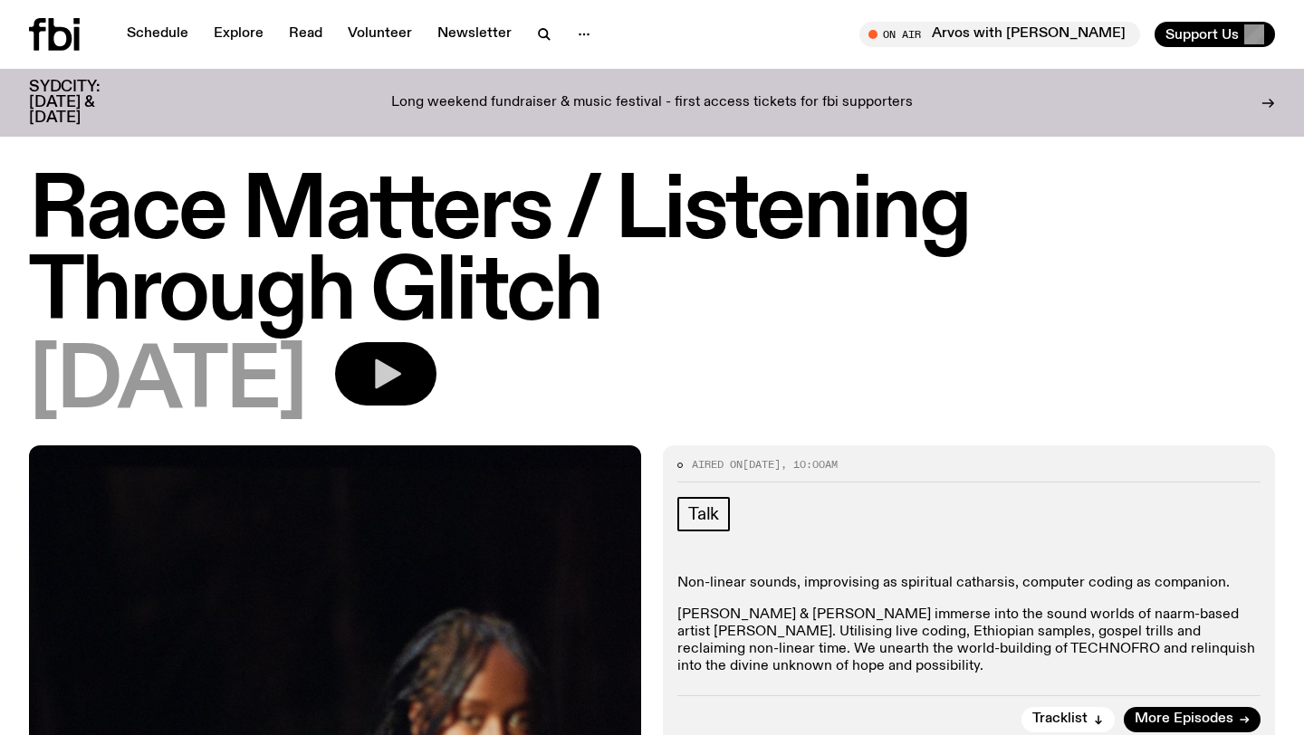
click at [437, 390] on button "button" at bounding box center [385, 373] width 101 height 63
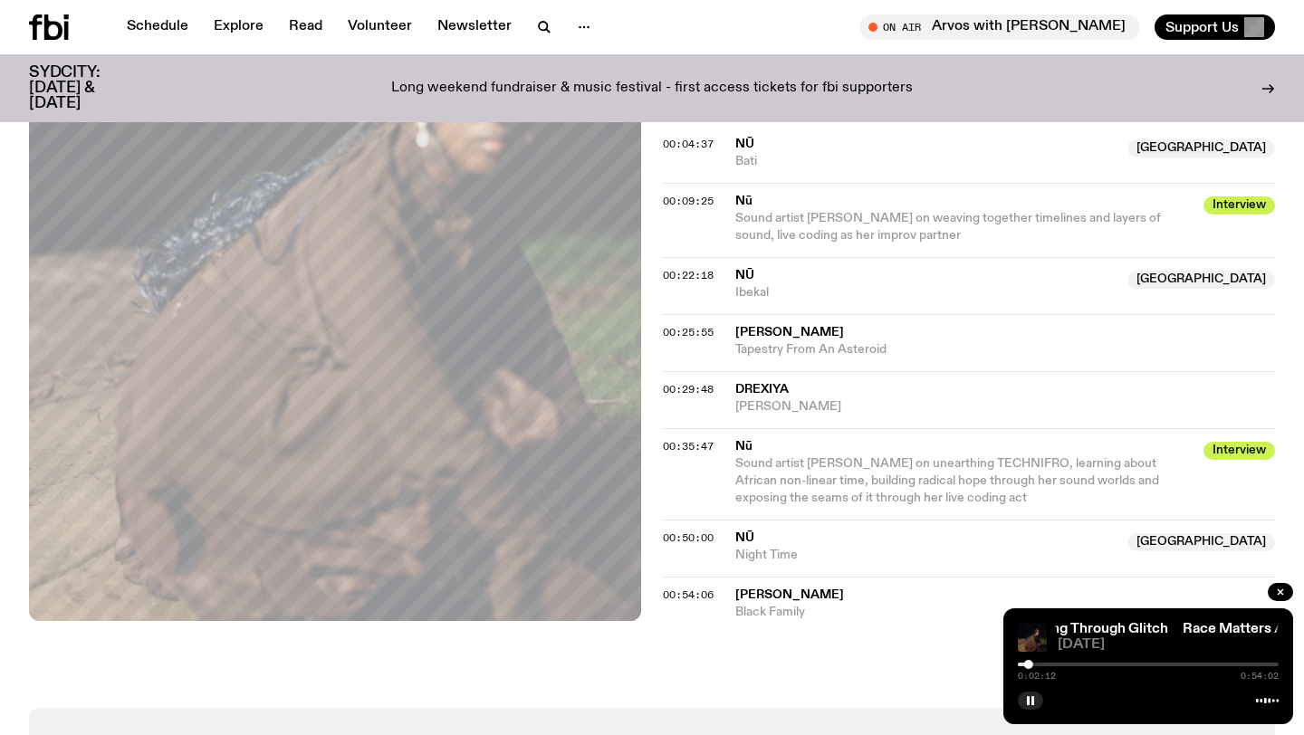
scroll to position [702, 0]
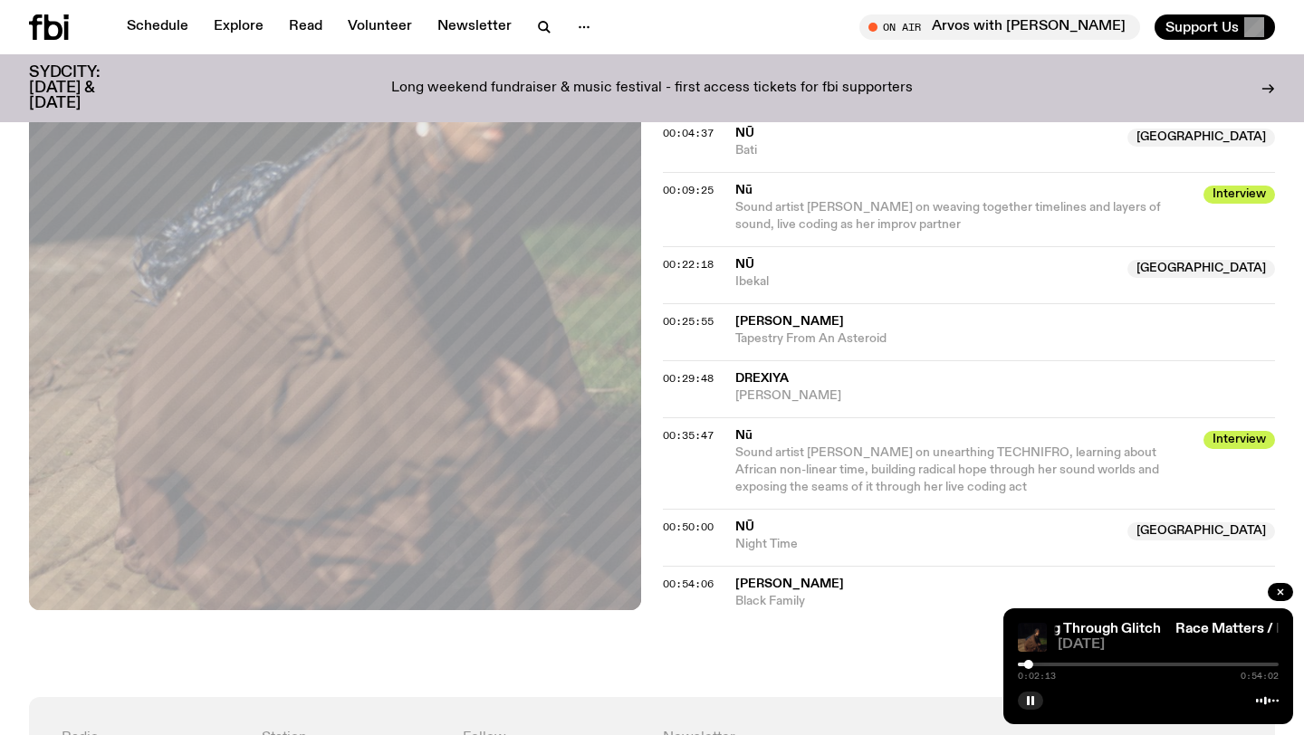
click at [859, 149] on span "Bati" at bounding box center [925, 150] width 381 height 17
click at [756, 145] on span "Bati" at bounding box center [925, 150] width 381 height 17
click at [736, 131] on div "Copied" at bounding box center [925, 142] width 381 height 34
click at [751, 201] on span "Sound artist [PERSON_NAME] on weaving together timelines and layers of sound, l…" at bounding box center [948, 216] width 426 height 30
click at [751, 193] on span "Nū" at bounding box center [963, 190] width 457 height 17
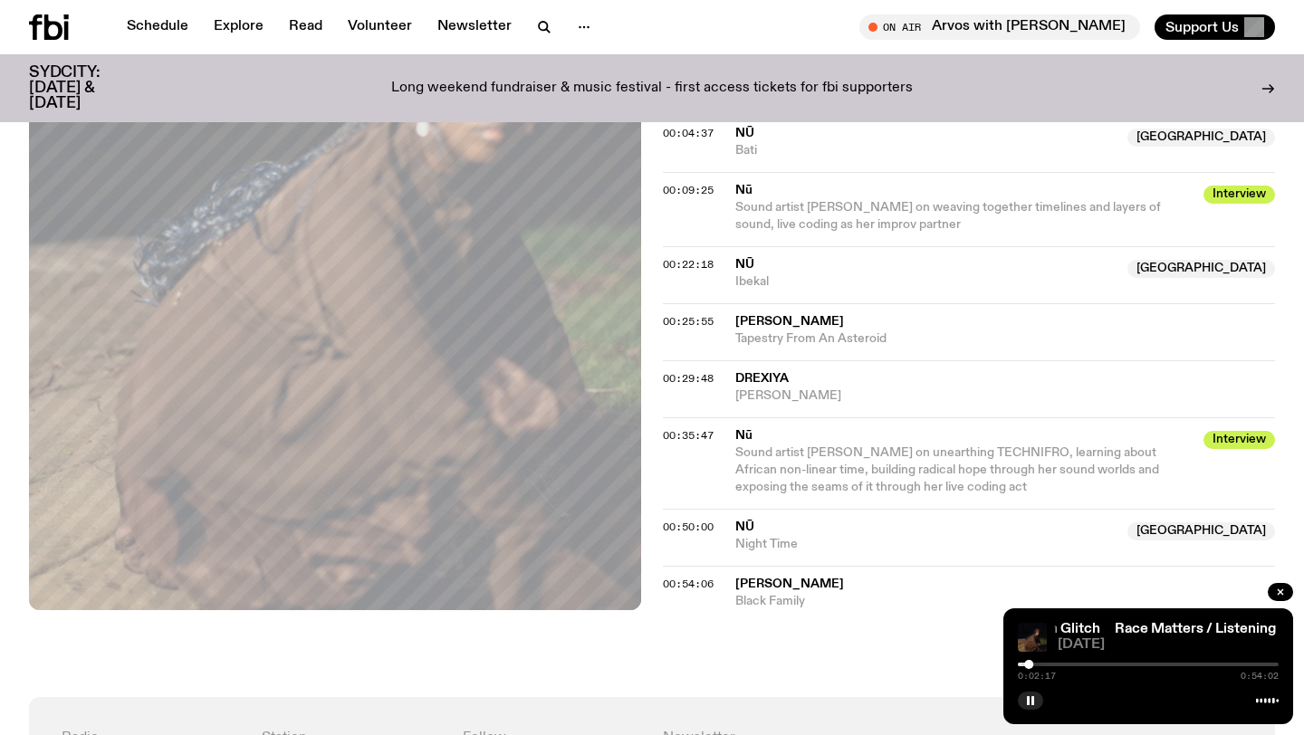
click at [1045, 192] on span "Nū" at bounding box center [963, 190] width 457 height 17
click at [996, 267] on span "Nū" at bounding box center [925, 264] width 381 height 17
click at [724, 267] on div "00:22:18" at bounding box center [699, 265] width 72 height 10
click at [733, 264] on div "00:22:18" at bounding box center [699, 265] width 72 height 10
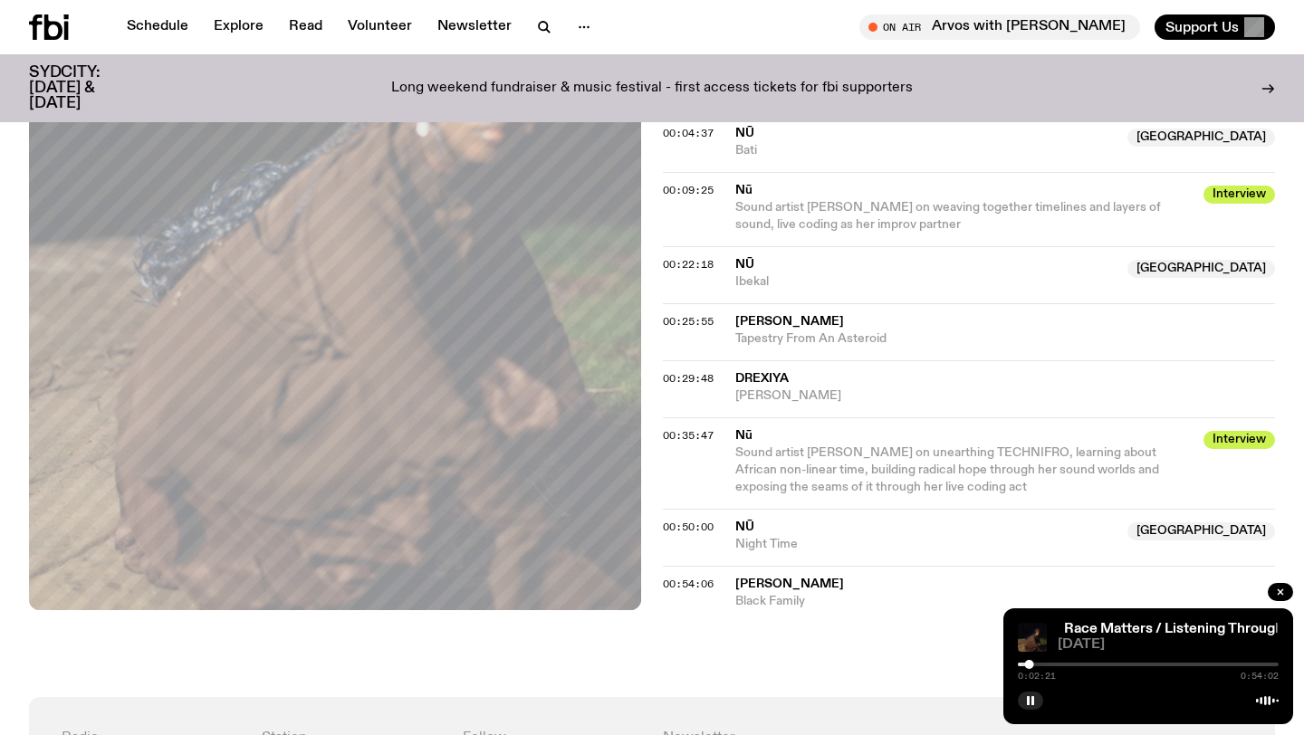
click at [725, 172] on div "00:04:37 Nū Australia [GEOGRAPHIC_DATA]" at bounding box center [969, 209] width 612 height 74
